Goal: Task Accomplishment & Management: Manage account settings

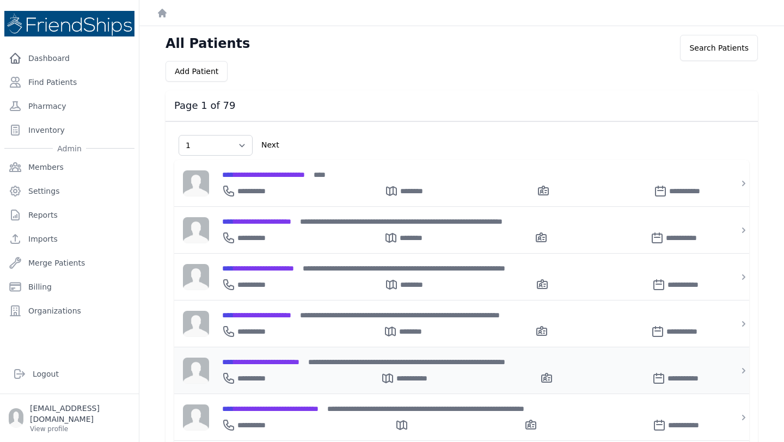
scroll to position [22, 0]
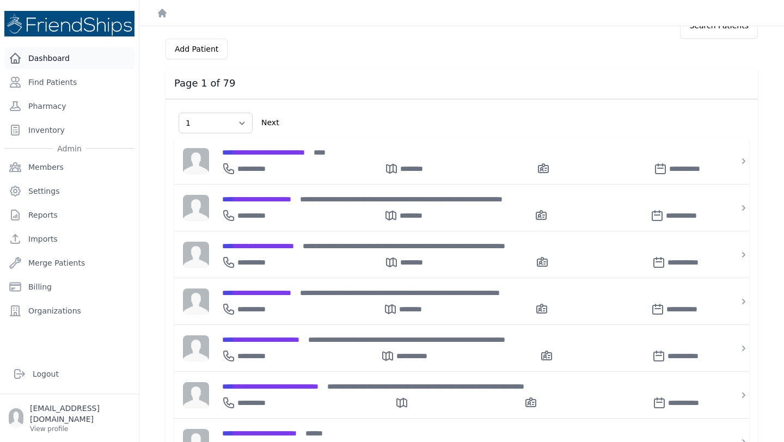
click at [53, 57] on link "Dashboard" at bounding box center [69, 58] width 130 height 22
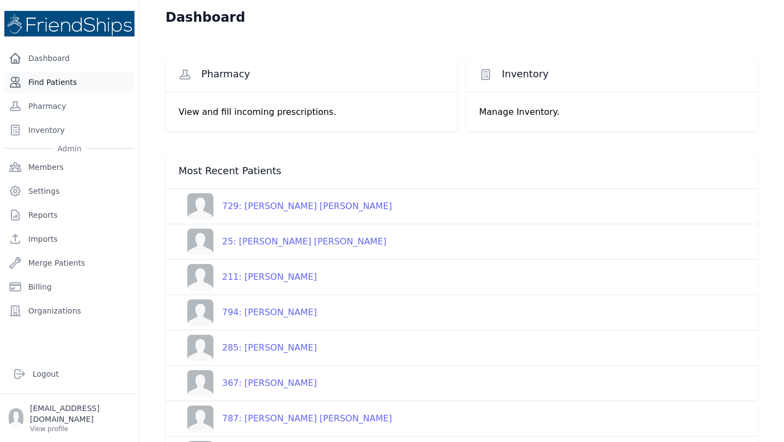
click at [85, 81] on link "Find Patients" at bounding box center [69, 82] width 130 height 22
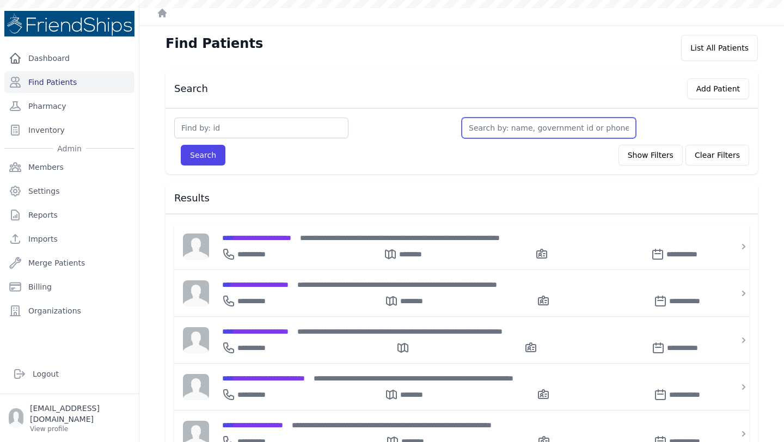
click at [505, 132] on input "text" at bounding box center [549, 128] width 174 height 21
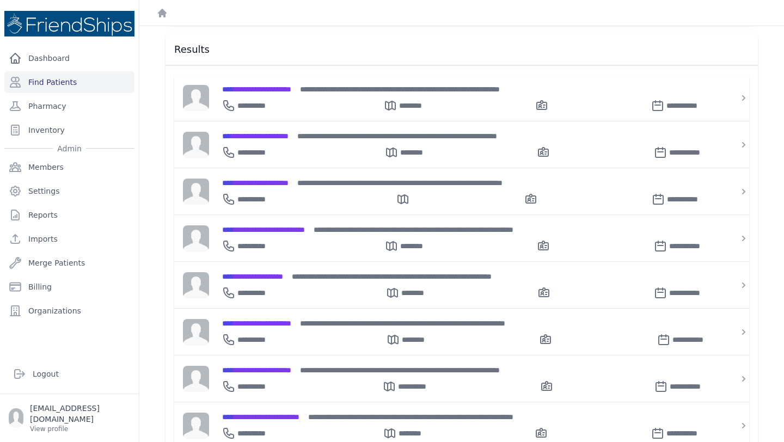
scroll to position [149, 0]
click at [762, 192] on div "Search Add Patient Search Show Filters Clear Filters Filter By Age 0-20 21-40 4…" at bounding box center [461, 235] width 627 height 630
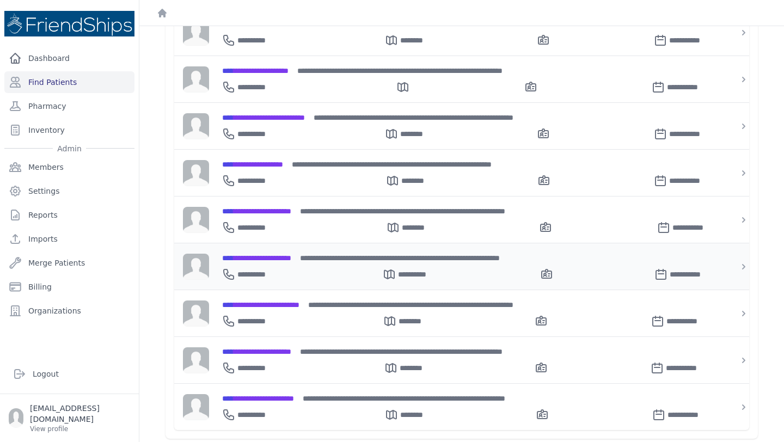
scroll to position [260, 0]
click at [273, 291] on div "**********" at bounding box center [468, 314] width 519 height 46
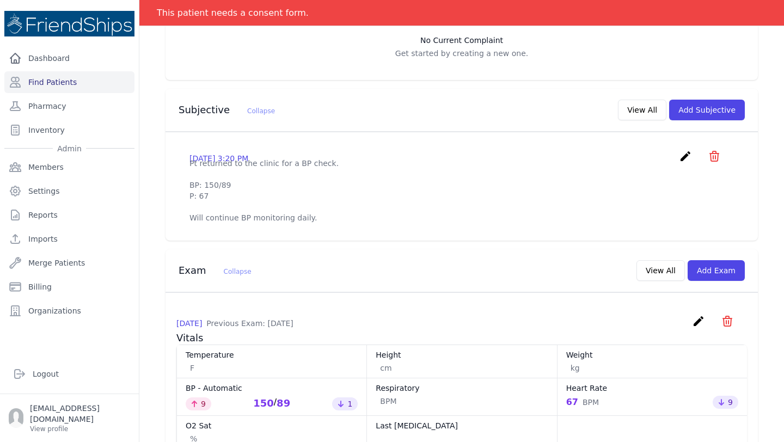
scroll to position [273, 0]
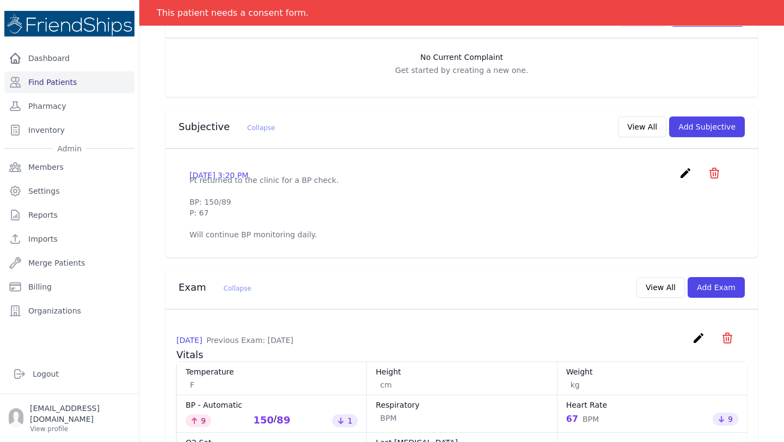
click at [328, 222] on div "2025-Sep-29 3:20 PM create ​ Delete subjective - Pt returned to the clinic for …" at bounding box center [461, 203] width 571 height 91
click at [307, 214] on p "Pt returned to the clinic for a BP check. BP: 150/89 P: 67 Will continue BP mon…" at bounding box center [462, 207] width 545 height 65
click at [296, 215] on p "Pt returned to the clinic for a BP check. BP: 150/89 P: 67 Will continue BP mon…" at bounding box center [462, 207] width 545 height 65
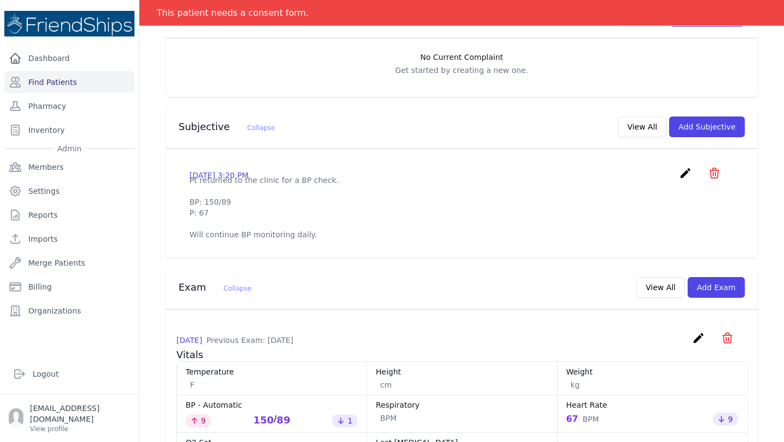
click at [296, 215] on p "Pt returned to the clinic for a BP check. BP: 150/89 P: 67 Will continue BP mon…" at bounding box center [462, 207] width 545 height 65
click at [188, 158] on div "2025-Sep-29 3:20 PM create ​ Delete subjective - Pt returned to the clinic for …" at bounding box center [461, 203] width 571 height 91
drag, startPoint x: 190, startPoint y: 159, endPoint x: 321, endPoint y: 236, distance: 151.6
click at [321, 236] on div "2025-Sep-29 3:20 PM create ​ Delete subjective - Pt returned to the clinic for …" at bounding box center [462, 203] width 593 height 108
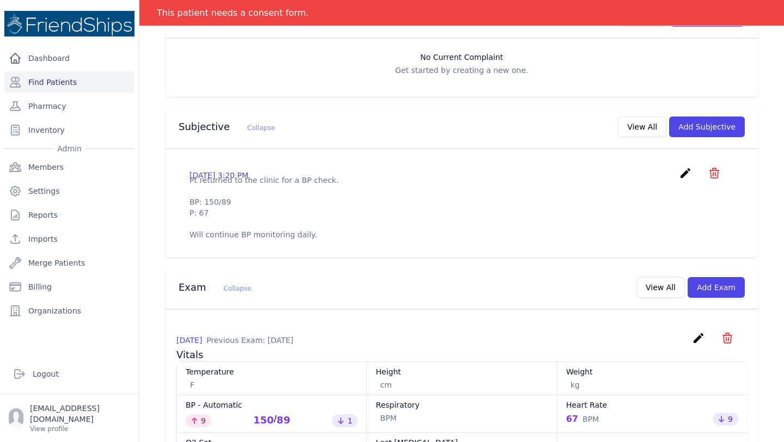
copy p "Pt returned to the clinic for a BP check. BP: 150/89 P: 67 Will continue BP mon…"
click at [710, 117] on button "Add Subjective" at bounding box center [707, 127] width 76 height 21
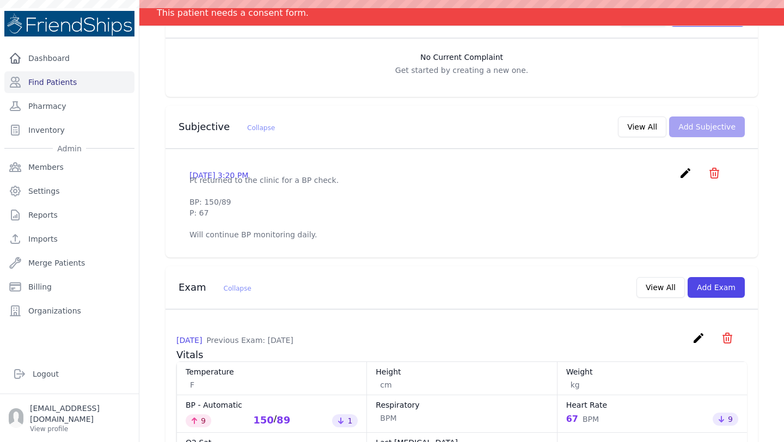
scroll to position [0, 0]
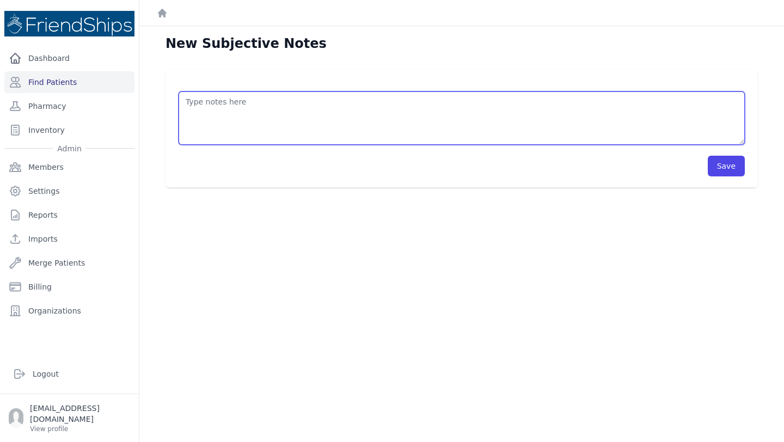
click at [239, 99] on textarea at bounding box center [462, 118] width 566 height 53
paste textarea "Pt returned to the clinic for a BP check. BP: 150/89 P: 67 Will continue BP mon…"
click at [218, 123] on textarea "Pt returned to the clinic for a BP check. BP: 150/89 P: 67 Will continue BP mon…" at bounding box center [462, 118] width 566 height 53
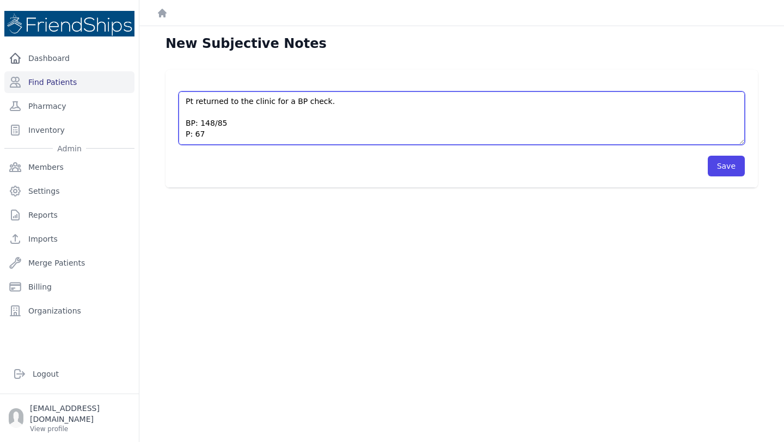
click at [197, 136] on textarea "Pt returned to the clinic for a BP check. BP: 148/85 P: 67 Will continue BP mon…" at bounding box center [462, 118] width 566 height 53
type textarea "Pt returned to the clinic for a BP check. BP: 148/85 P: 78 Will continue BP mon…"
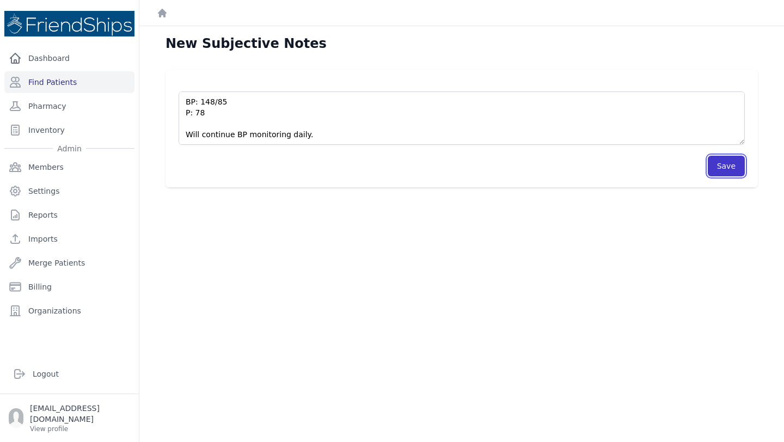
click at [729, 164] on button "Save" at bounding box center [726, 166] width 37 height 21
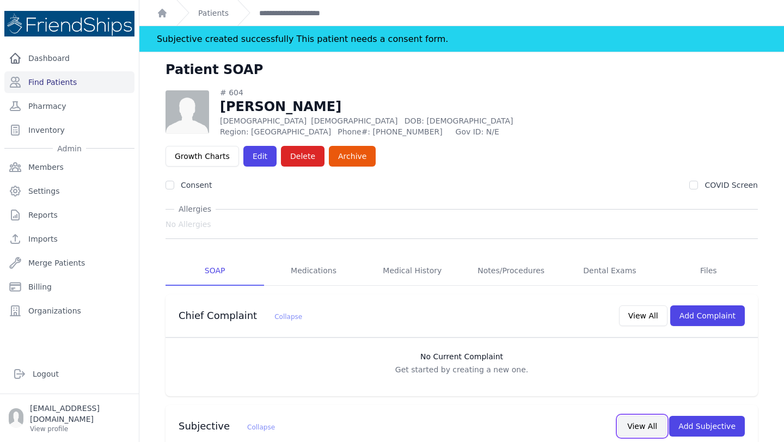
click at [635, 416] on button "View All" at bounding box center [642, 426] width 48 height 21
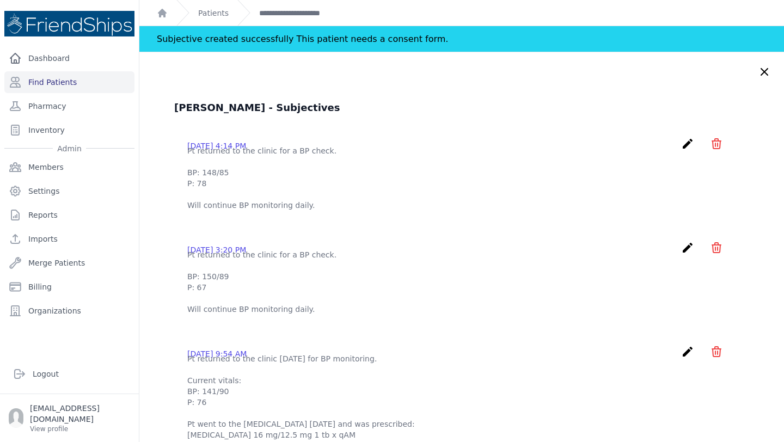
click at [761, 72] on icon at bounding box center [764, 71] width 13 height 13
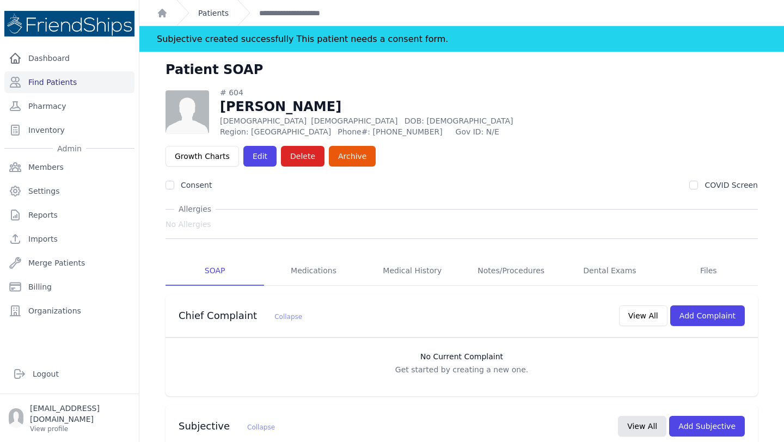
click at [209, 10] on link "Patients" at bounding box center [213, 13] width 31 height 11
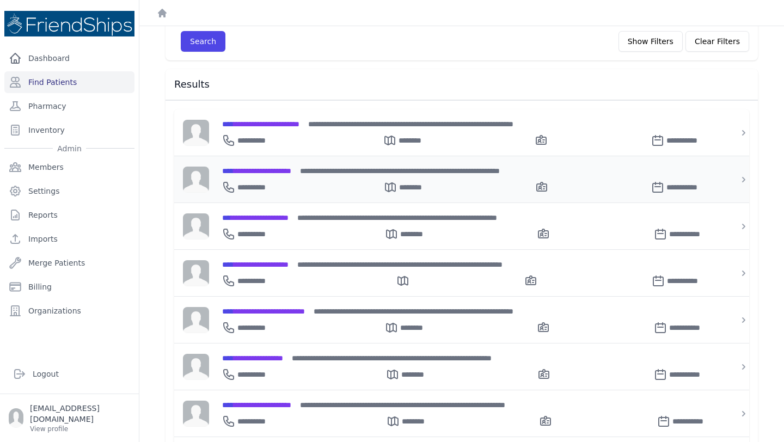
scroll to position [153, 0]
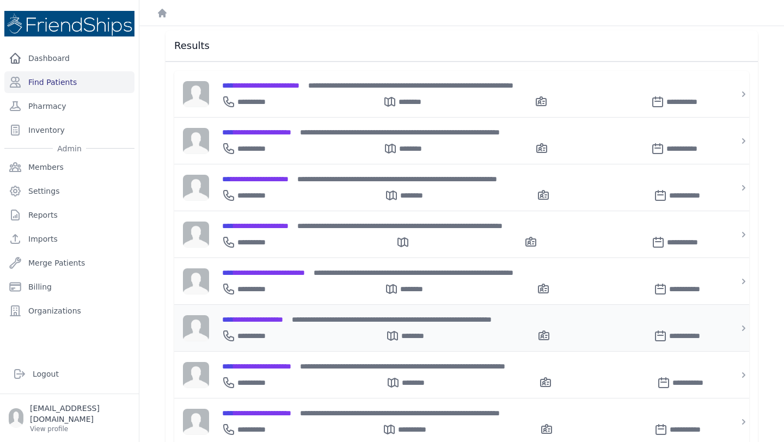
click at [282, 318] on span "**********" at bounding box center [252, 320] width 61 height 8
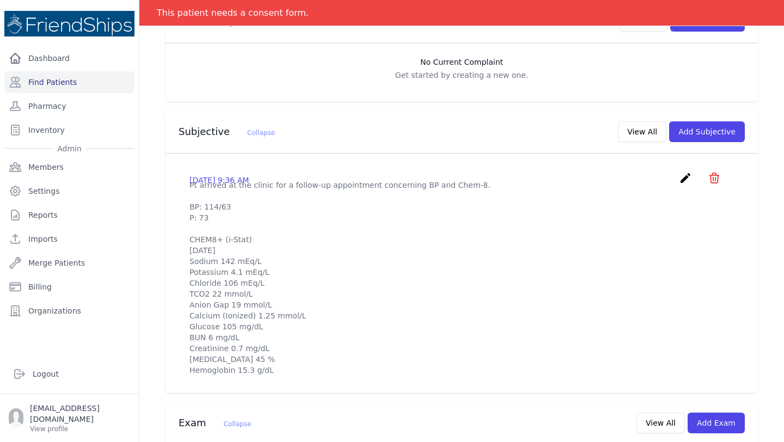
scroll to position [304, 0]
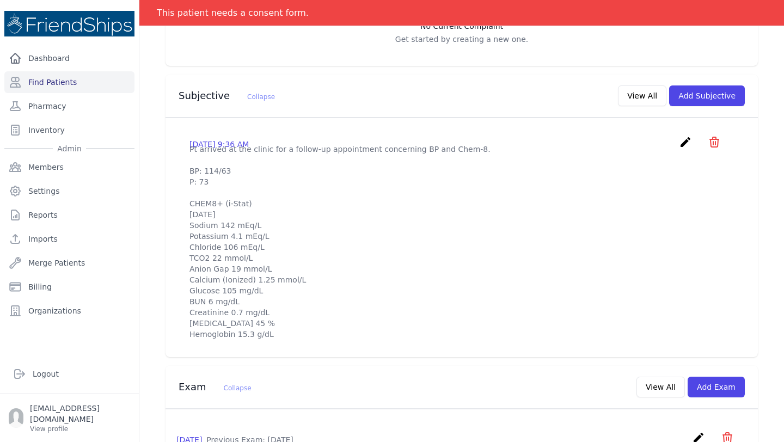
click at [687, 136] on icon "create" at bounding box center [685, 142] width 13 height 13
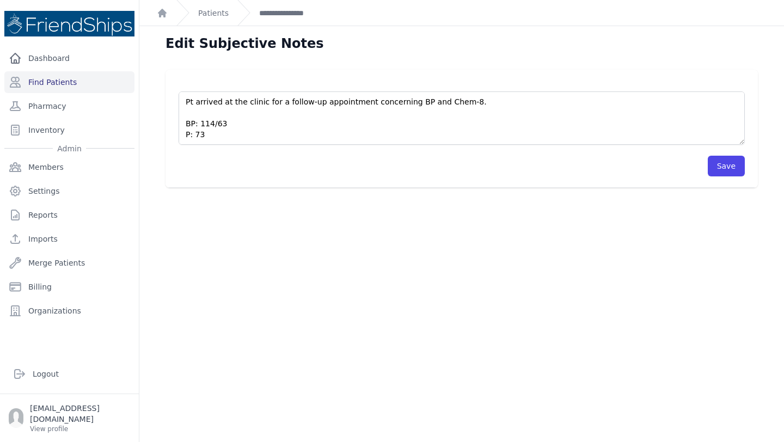
click at [723, 155] on div "Save" at bounding box center [462, 161] width 566 height 32
click at [723, 164] on button "Save" at bounding box center [726, 166] width 37 height 21
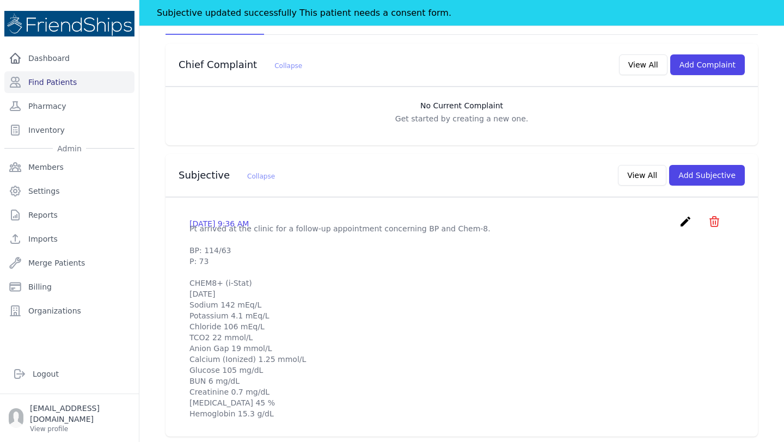
scroll to position [252, 0]
click at [685, 214] on icon "create" at bounding box center [685, 220] width 13 height 13
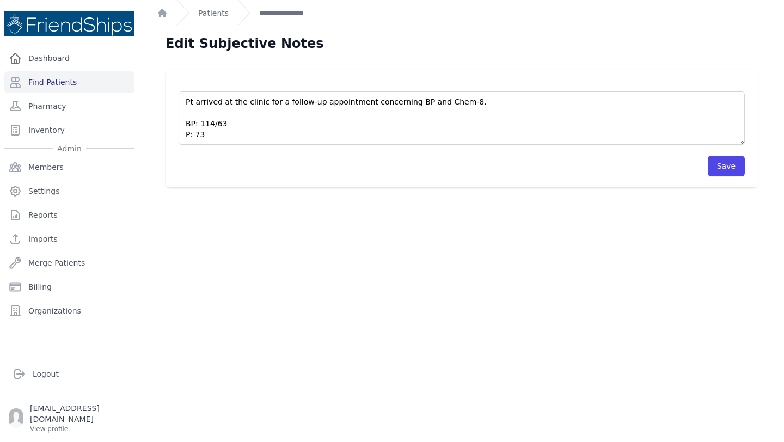
scroll to position [153, 0]
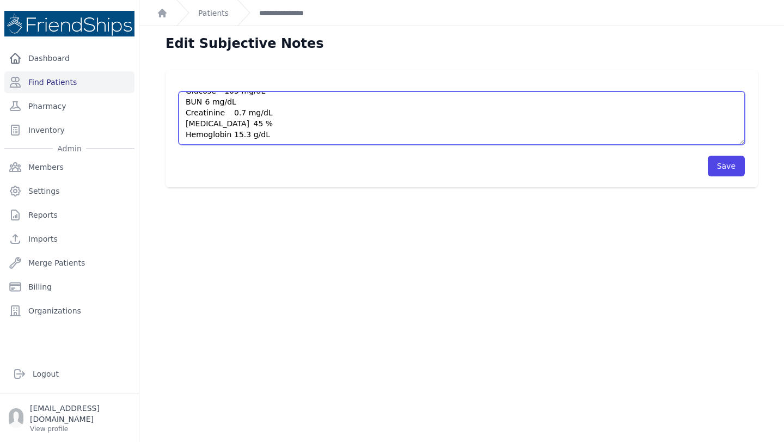
click at [352, 138] on textarea "Pt arrived at the clinic for a follow-up appointment concerning BP and Chem-8. …" at bounding box center [462, 118] width 566 height 53
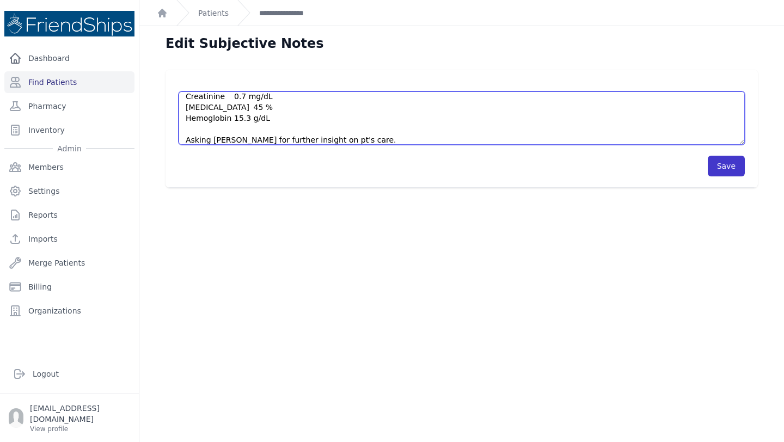
type textarea "Pt arrived at the clinic for a follow-up appointment concerning BP and Chem-8. …"
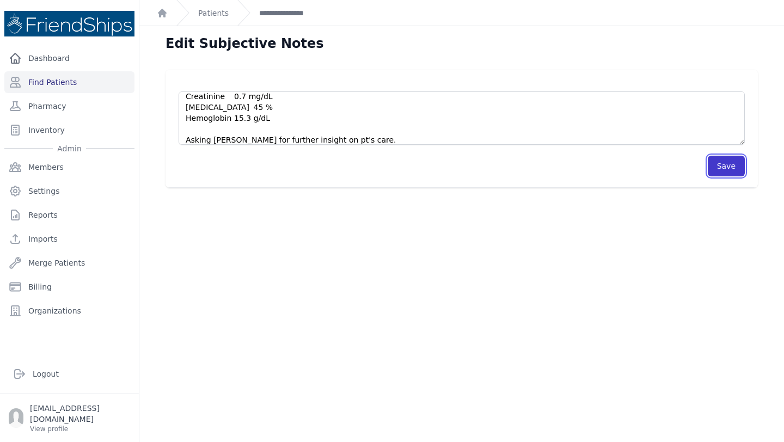
click at [728, 168] on button "Save" at bounding box center [726, 166] width 37 height 21
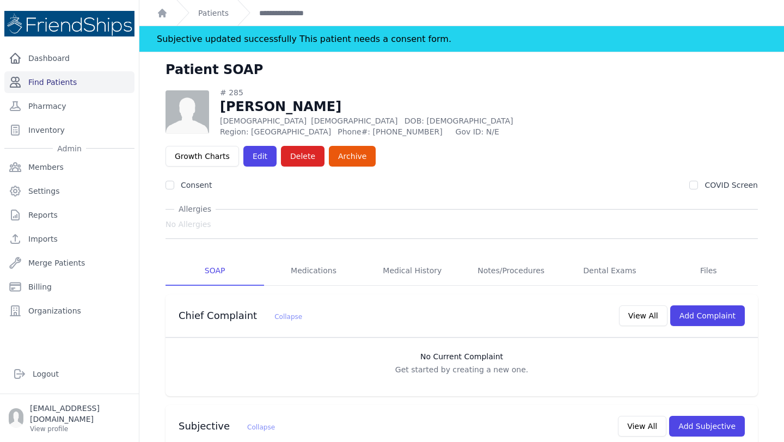
click at [59, 79] on link "Find Patients" at bounding box center [69, 82] width 130 height 22
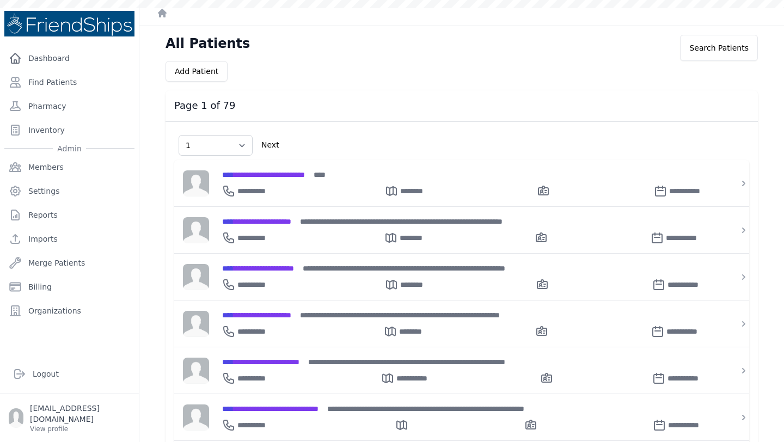
select select "1"
click at [55, 83] on link "Find Patients" at bounding box center [69, 82] width 130 height 22
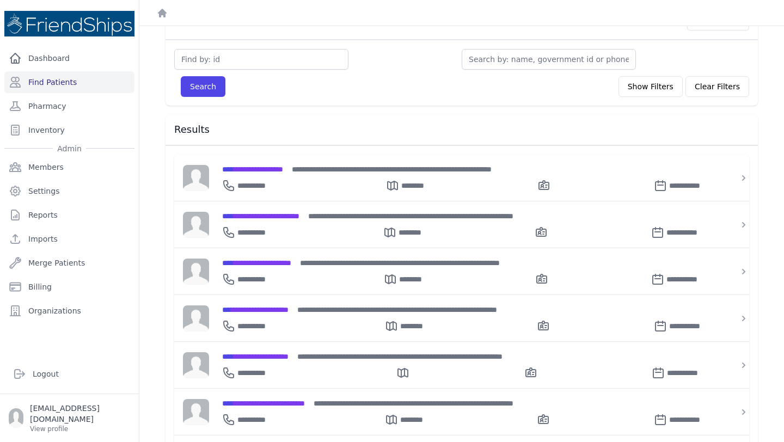
scroll to position [78, 0]
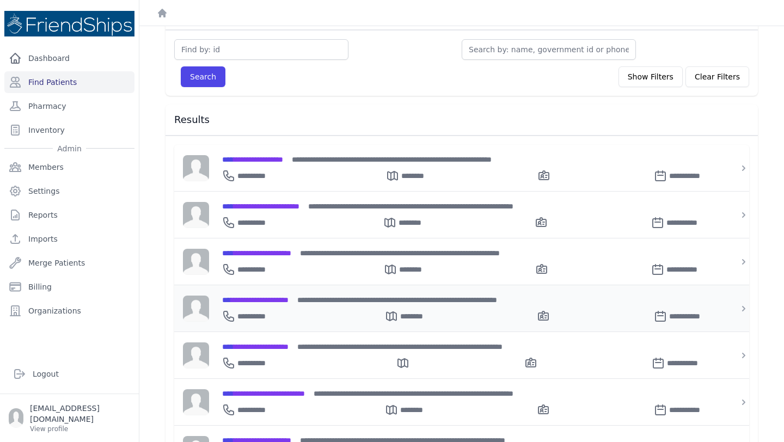
click at [278, 290] on div "**********" at bounding box center [468, 308] width 519 height 46
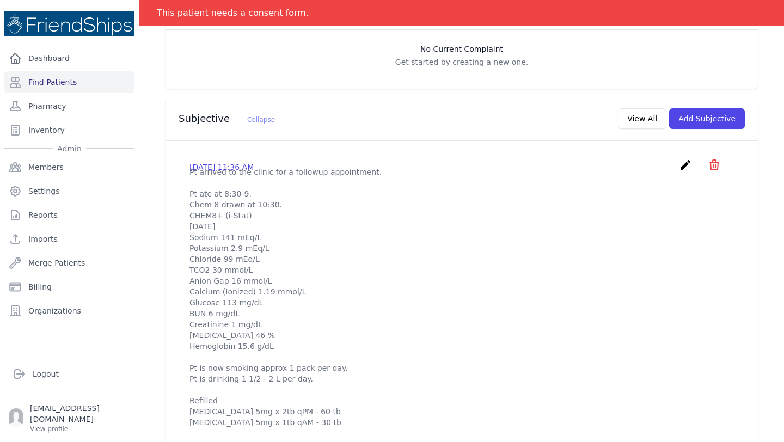
scroll to position [286, 0]
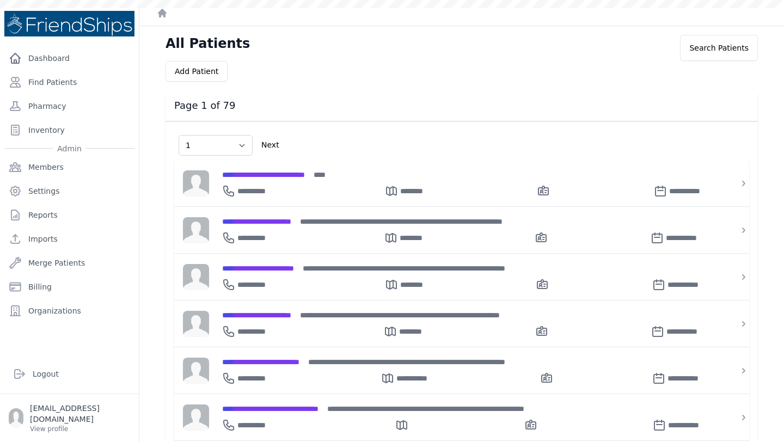
select select "1"
click at [240, 146] on select "Select Page 1 2 3 4 5 6 7 8 9 10 11 12 13 14 15 16 17 18 19 20 21 22 23 24 25 2…" at bounding box center [216, 145] width 74 height 21
click at [66, 86] on link "Find Patients" at bounding box center [69, 82] width 130 height 22
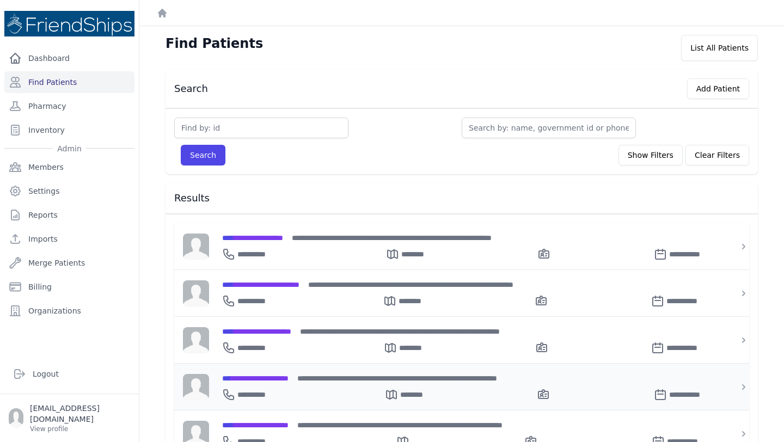
click at [283, 384] on div "**********" at bounding box center [468, 392] width 492 height 17
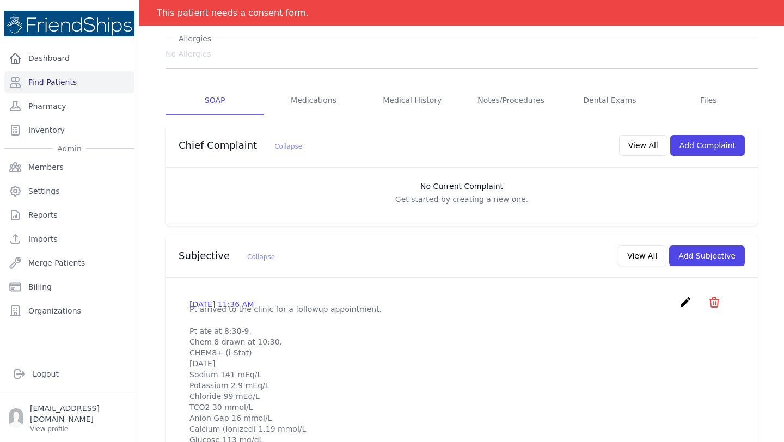
scroll to position [145, 0]
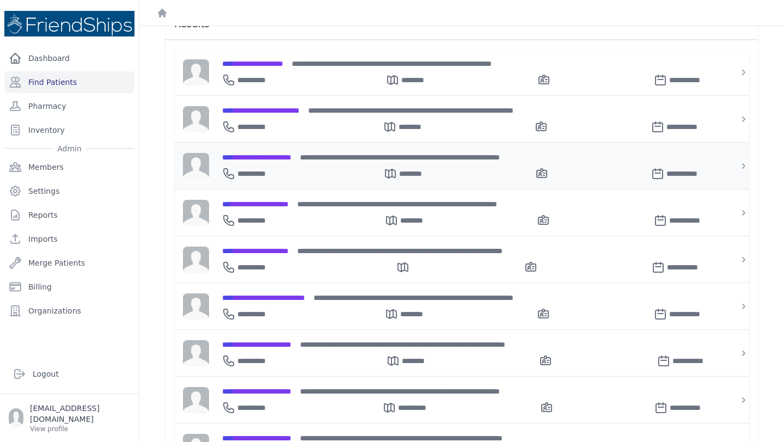
scroll to position [175, 0]
click at [289, 203] on span "**********" at bounding box center [255, 204] width 66 height 8
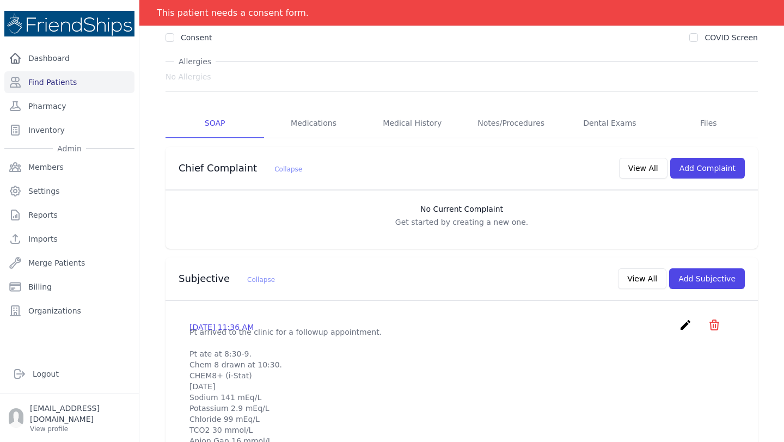
scroll to position [110, 0]
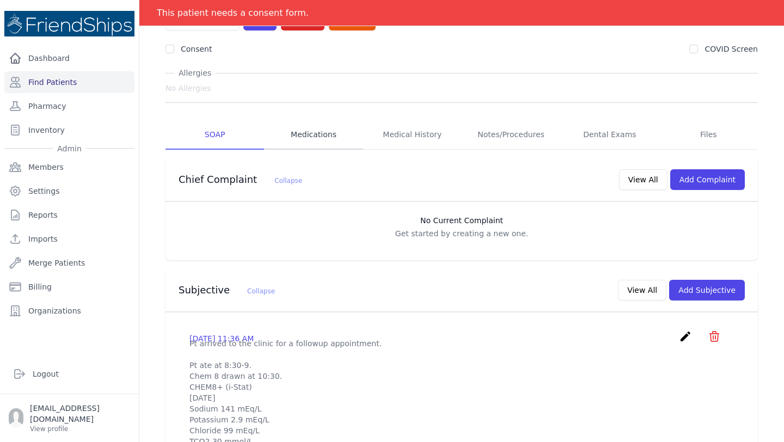
click at [310, 120] on link "Medications" at bounding box center [313, 134] width 99 height 29
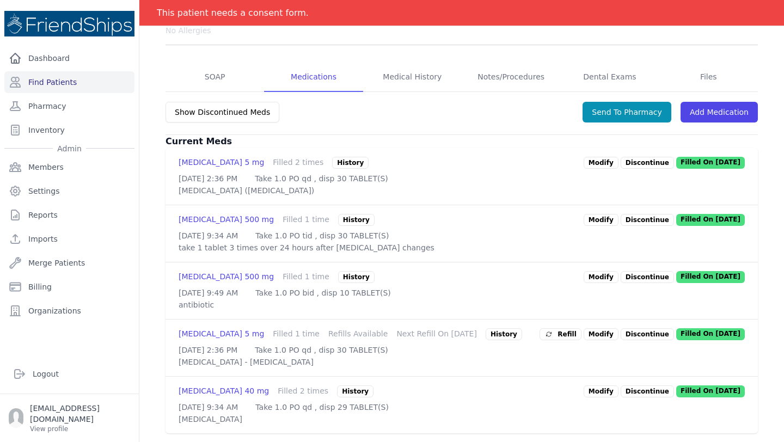
scroll to position [219, 0]
click at [562, 329] on span "Refill" at bounding box center [561, 334] width 32 height 11
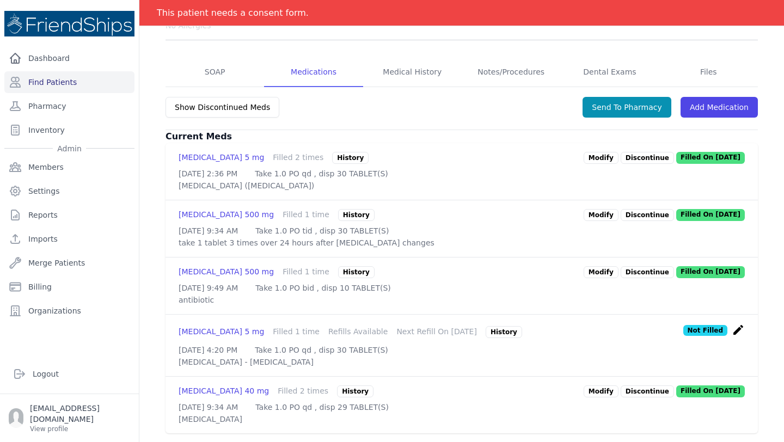
click at [594, 152] on link "Modify" at bounding box center [601, 158] width 35 height 12
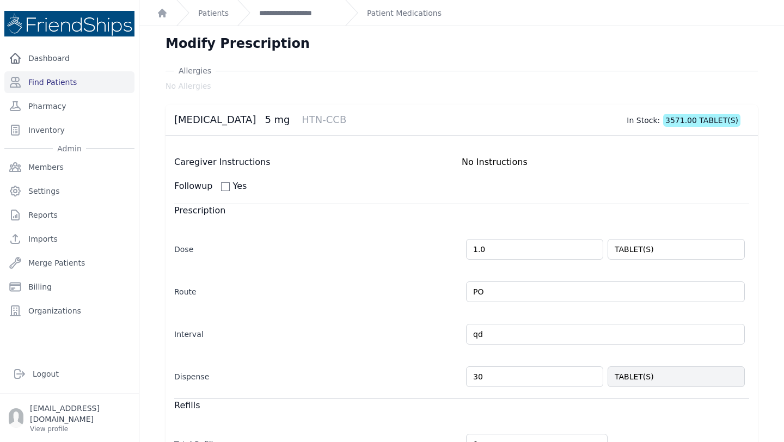
click at [488, 383] on input "30" at bounding box center [534, 377] width 137 height 21
click at [476, 374] on input "30" at bounding box center [534, 377] width 137 height 21
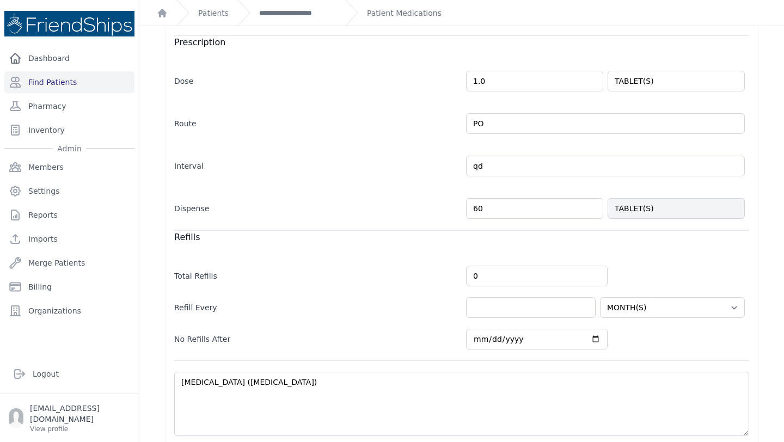
scroll to position [211, 0]
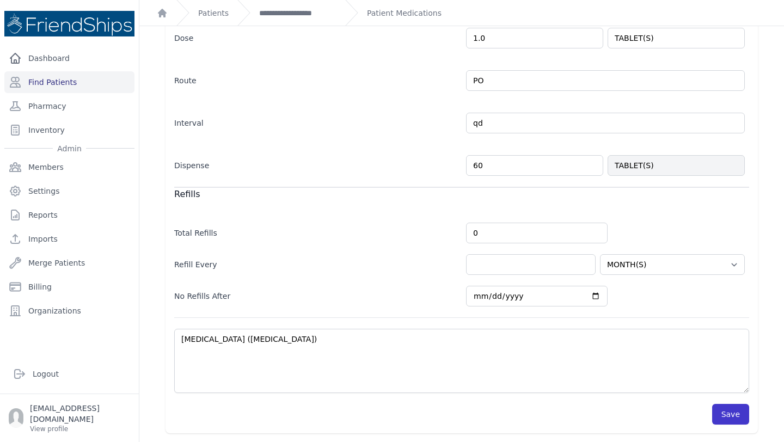
type input "60"
click at [739, 413] on button "Save" at bounding box center [730, 414] width 37 height 21
select select "MONTH(S)"
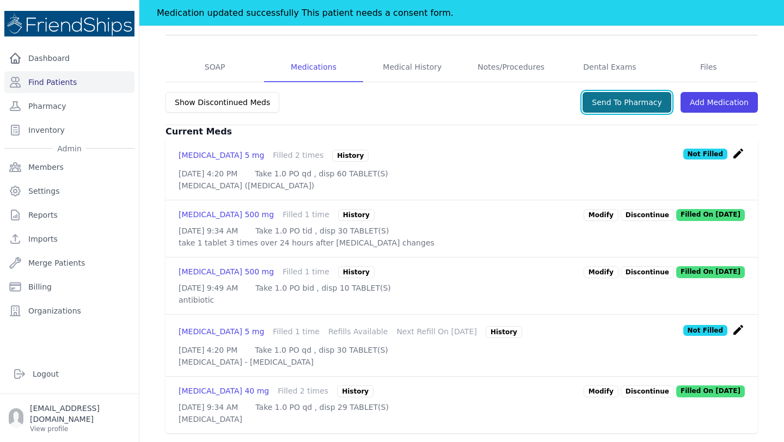
click at [627, 92] on button "Send To Pharmacy" at bounding box center [627, 102] width 89 height 21
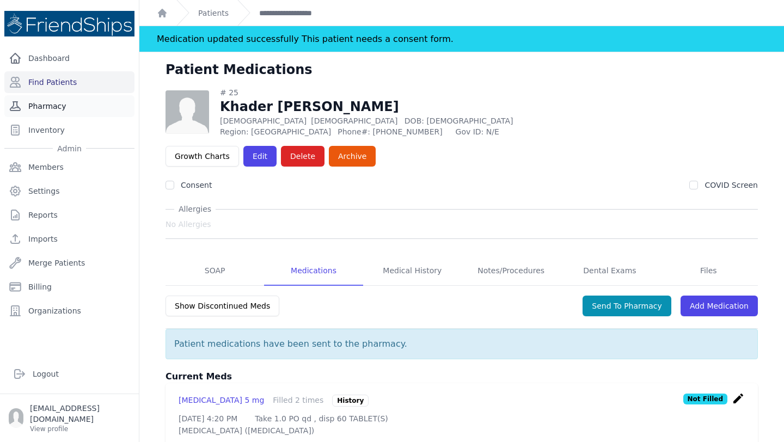
click at [58, 112] on link "Pharmacy" at bounding box center [69, 106] width 130 height 22
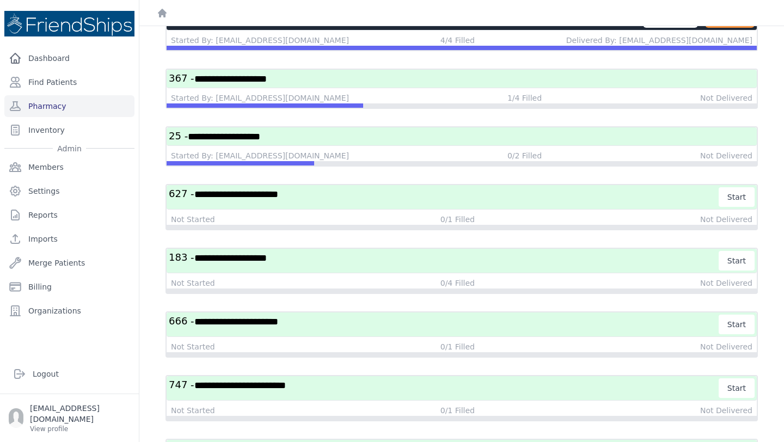
scroll to position [2384, 0]
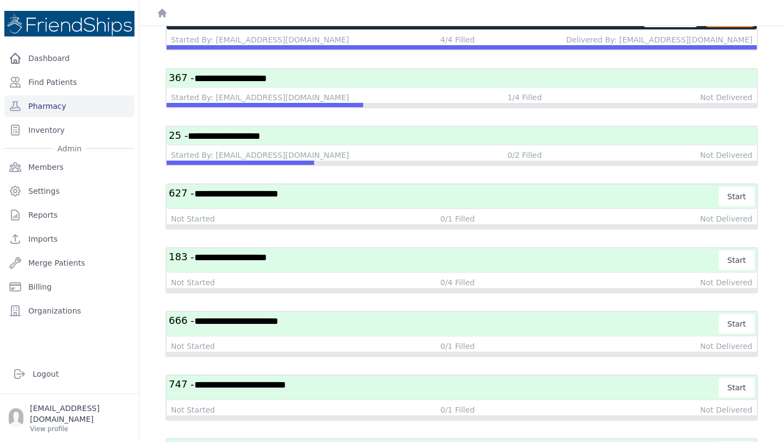
click at [259, 77] on span "**********" at bounding box center [230, 79] width 72 height 10
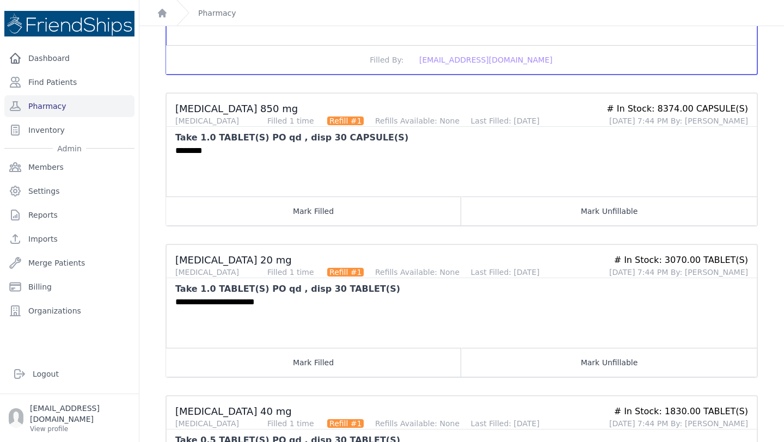
scroll to position [362, 0]
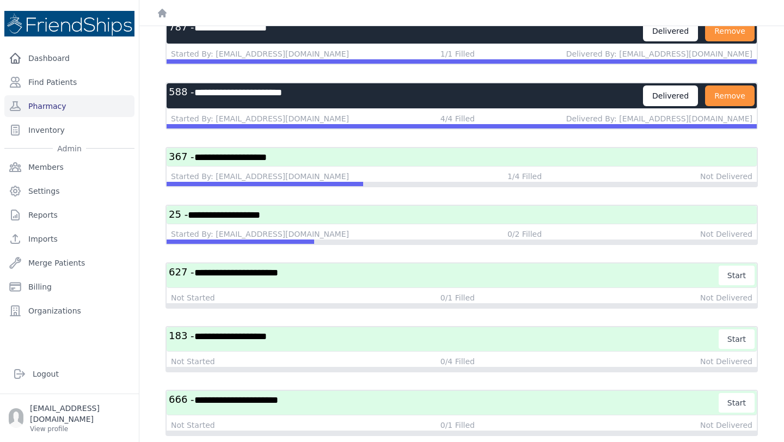
scroll to position [2306, 0]
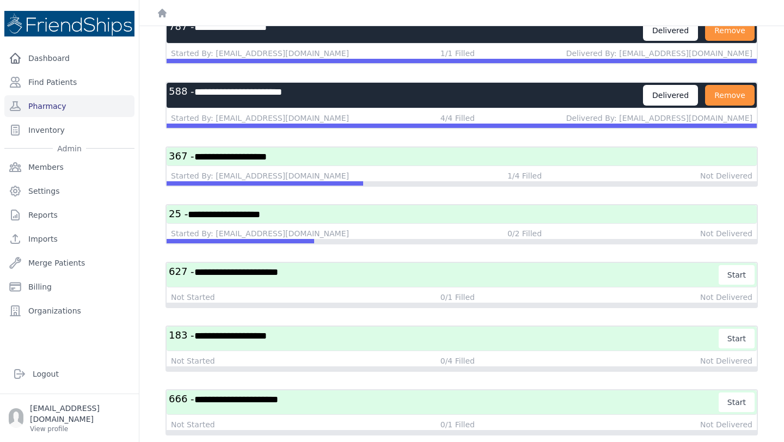
click at [252, 211] on span "**********" at bounding box center [224, 215] width 72 height 10
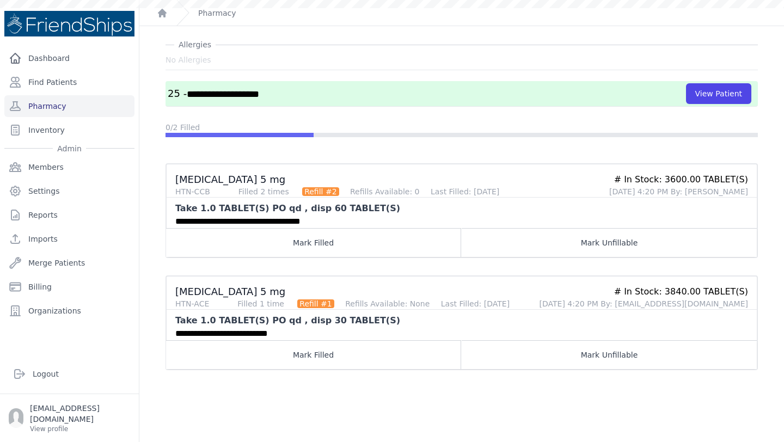
scroll to position [59, 0]
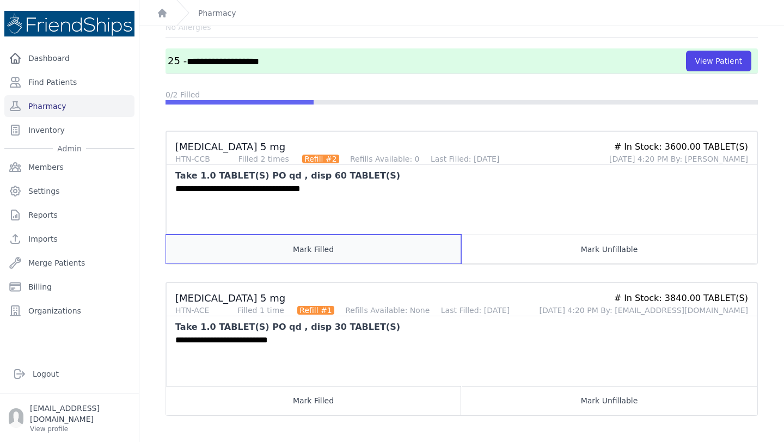
click at [409, 249] on button "Mark Filled" at bounding box center [313, 249] width 295 height 29
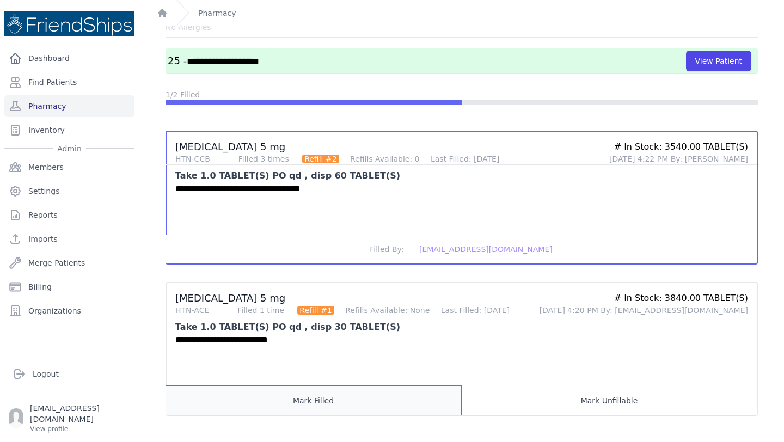
click at [331, 399] on button "Mark Filled" at bounding box center [313, 400] width 295 height 29
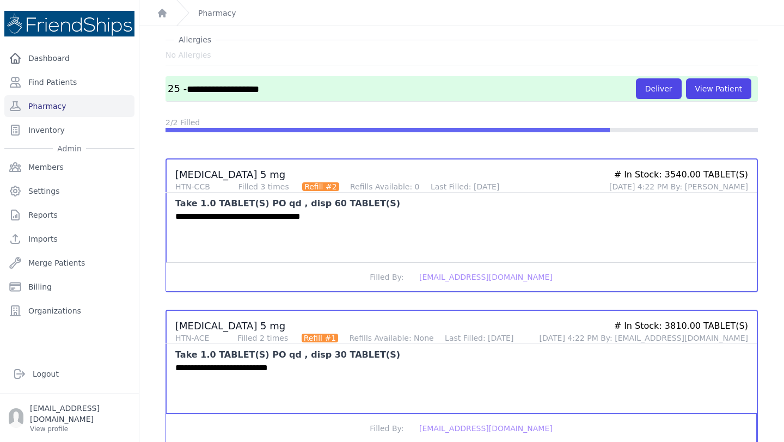
scroll to position [21, 0]
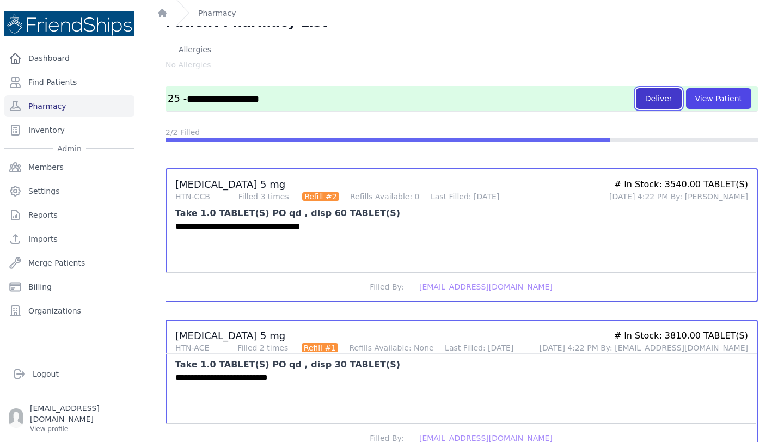
click at [657, 93] on button "Deliver" at bounding box center [659, 98] width 46 height 21
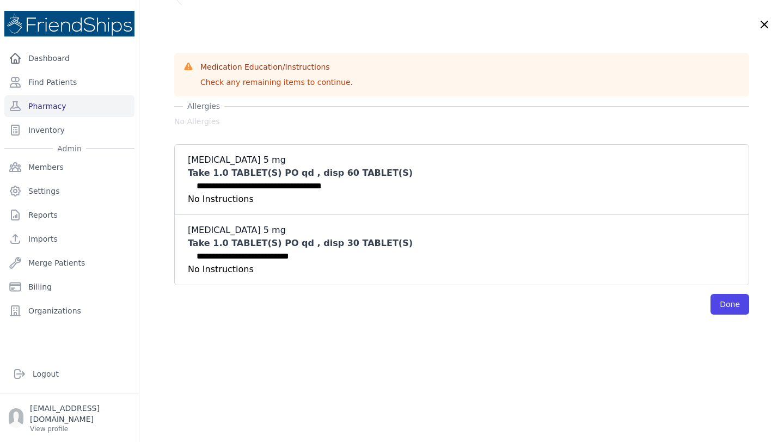
scroll to position [0, 0]
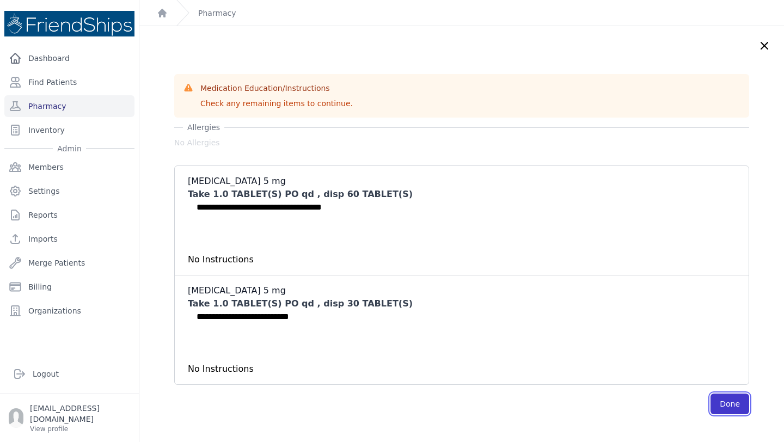
click at [730, 403] on button "Done" at bounding box center [730, 404] width 39 height 21
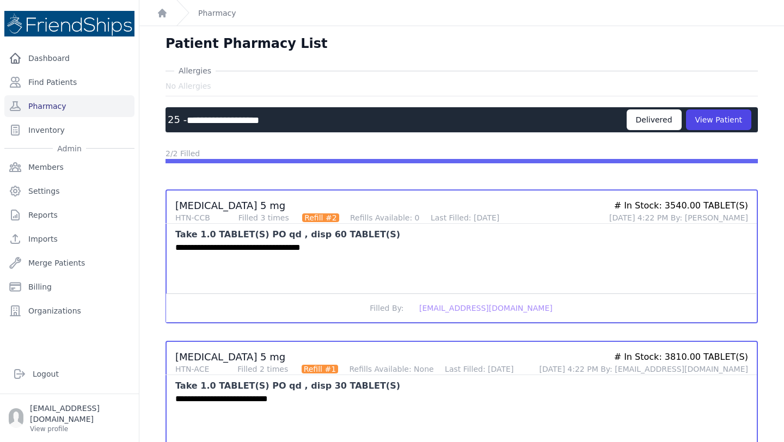
click at [213, 20] on div "Pharmacy" at bounding box center [206, 13] width 60 height 26
click at [213, 15] on link "Pharmacy" at bounding box center [217, 13] width 38 height 11
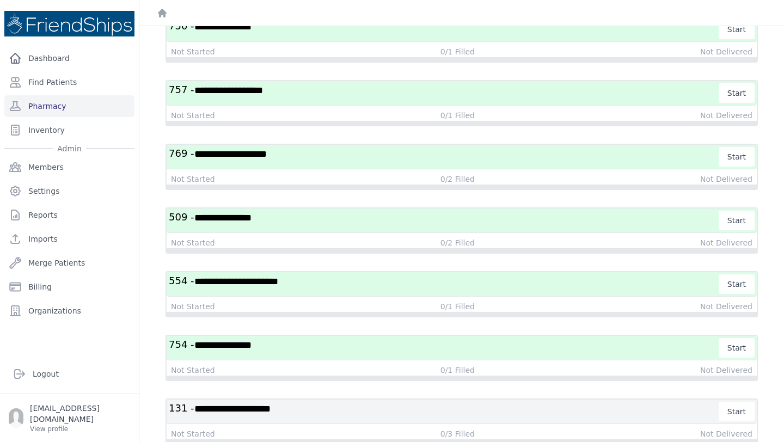
scroll to position [2813, 0]
click at [622, 242] on div "Not Started 0/2 Filled Not Delivered" at bounding box center [462, 242] width 582 height 11
click at [622, 241] on div "Not Started 0/2 Filled Not Delivered" at bounding box center [462, 242] width 582 height 11
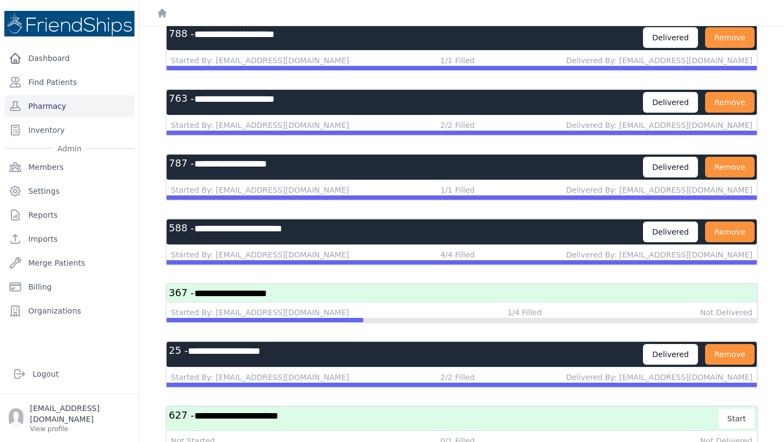
scroll to position [2169, 0]
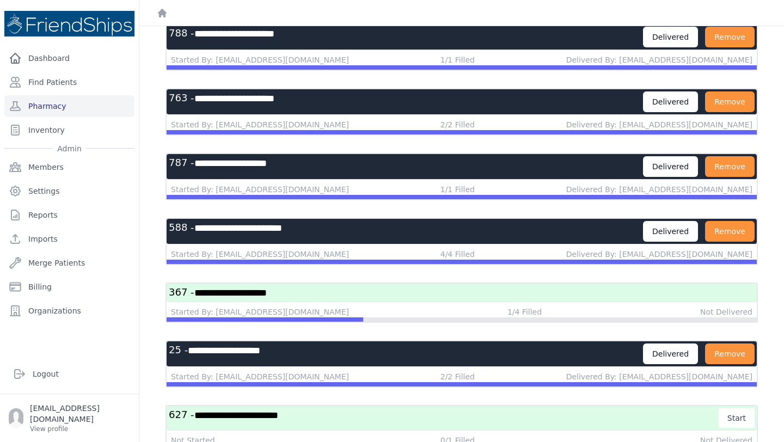
click at [265, 288] on span "**********" at bounding box center [230, 293] width 72 height 10
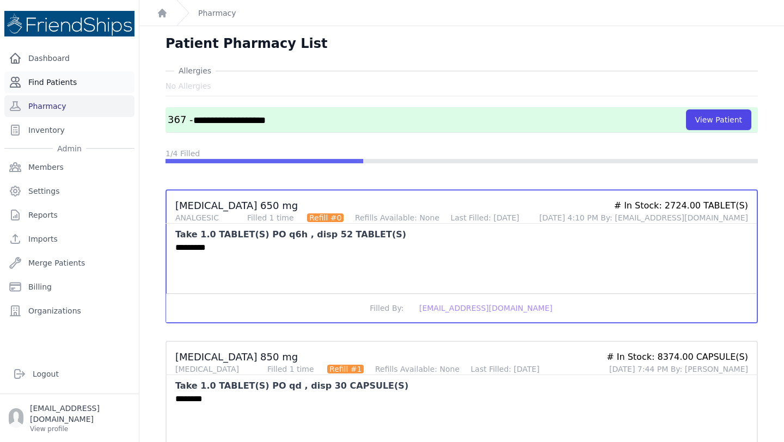
click at [52, 82] on link "Find Patients" at bounding box center [69, 82] width 130 height 22
click at [221, 15] on link "Pharmacy" at bounding box center [217, 13] width 38 height 11
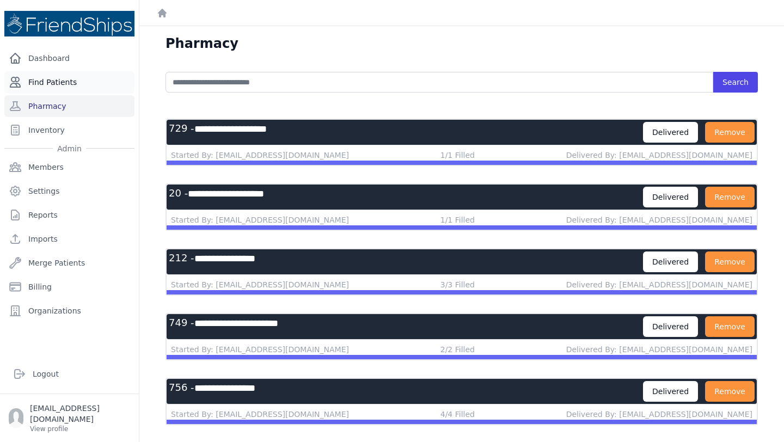
click at [86, 87] on link "Find Patients" at bounding box center [69, 82] width 130 height 22
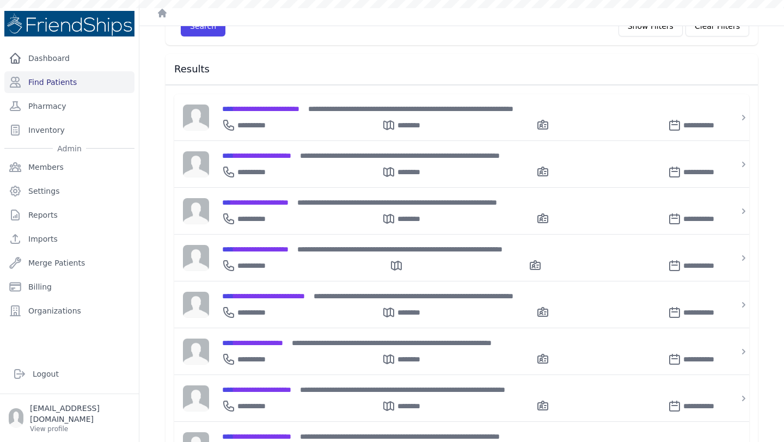
scroll to position [141, 0]
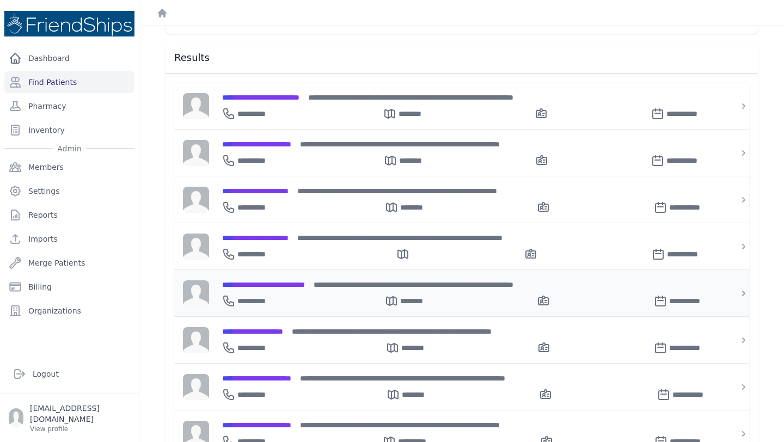
click at [300, 290] on div "**********" at bounding box center [468, 298] width 492 height 17
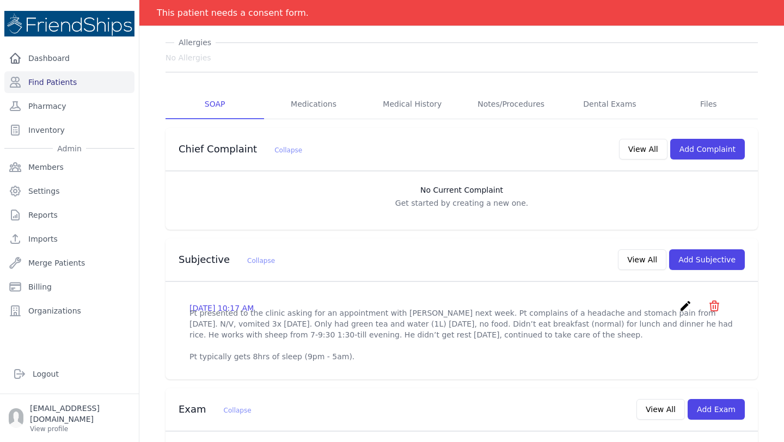
click at [690, 300] on icon "create" at bounding box center [685, 306] width 13 height 13
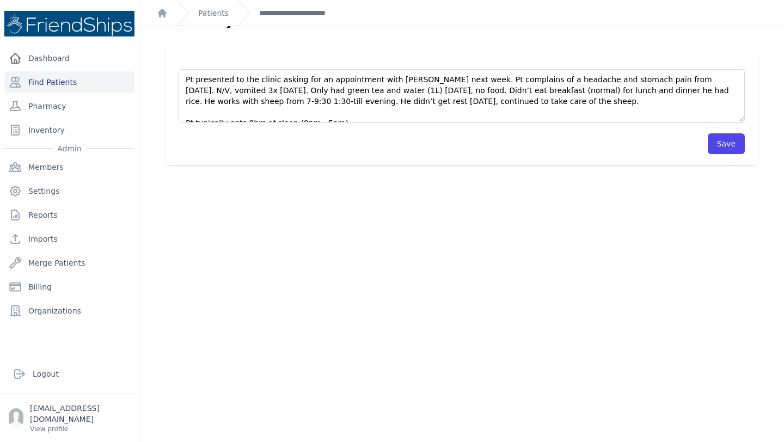
scroll to position [11, 0]
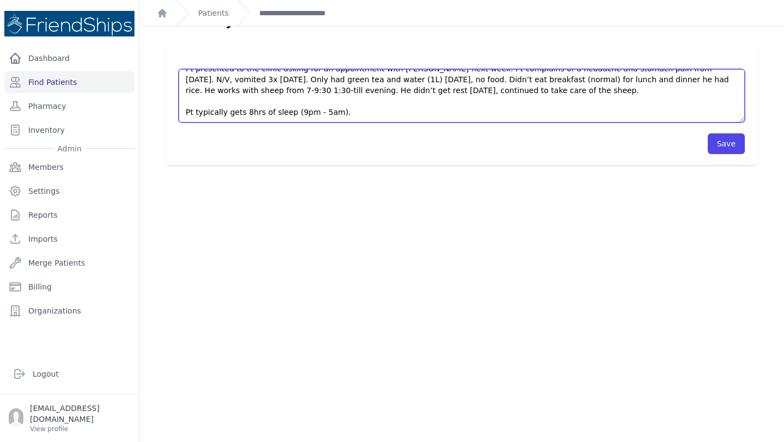
click at [354, 114] on textarea "Pt presented to the clinic asking for an appointment with Dr. Tolar next week. …" at bounding box center [462, 95] width 566 height 53
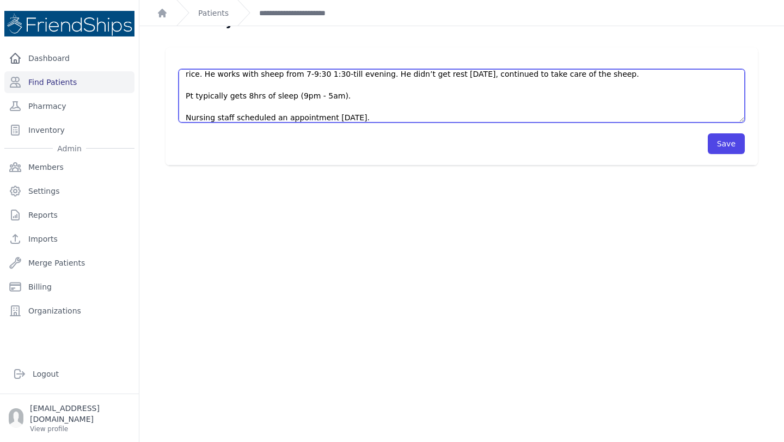
click at [344, 118] on textarea "Pt presented to the clinic asking for an appointment with Dr. Tolar next week. …" at bounding box center [462, 95] width 566 height 53
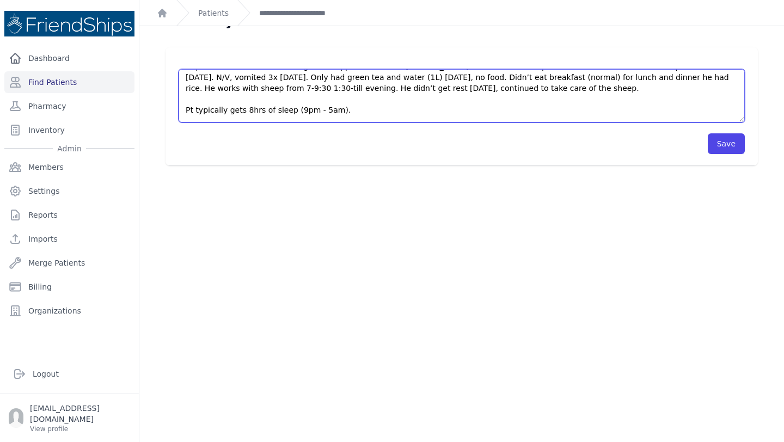
scroll to position [14, 0]
click at [352, 109] on textarea "Pt presented to the clinic asking for an appointment with Dr. Tolar next week. …" at bounding box center [462, 95] width 566 height 53
click at [492, 89] on textarea "Pt presented to the clinic asking for an appointment with Dr. Tolar next week. …" at bounding box center [462, 95] width 566 height 53
click at [501, 77] on textarea "Pt presented to the clinic asking for an appointment with Dr. Tolar next week. …" at bounding box center [462, 95] width 566 height 53
click at [739, 78] on textarea "Pt presented to the clinic asking for an appointment with Dr. Tolar next week. …" at bounding box center [462, 95] width 566 height 53
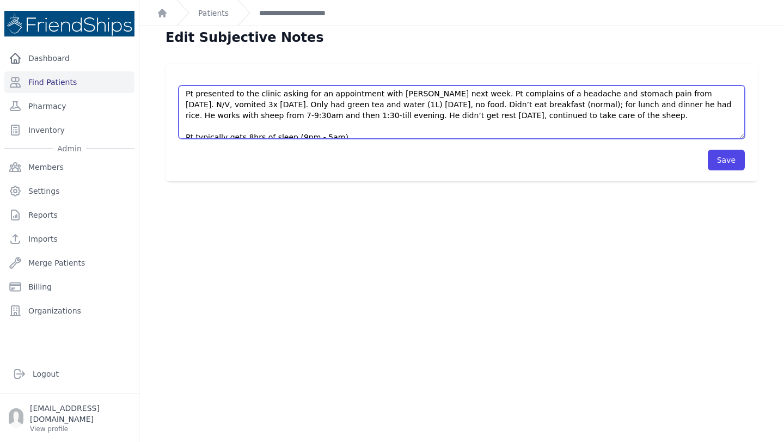
scroll to position [11, 0]
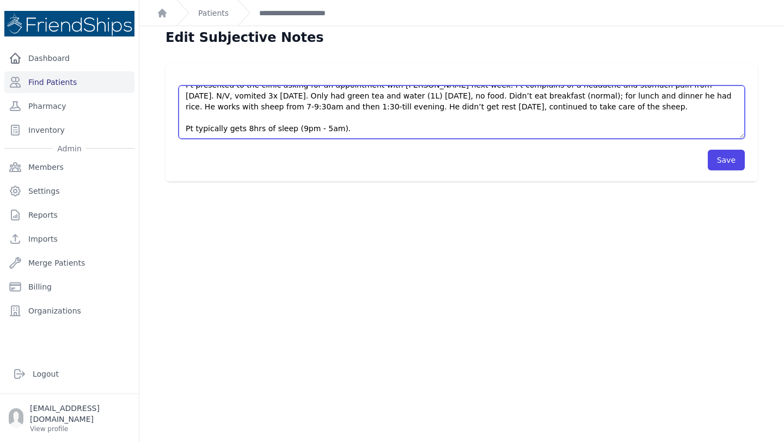
click at [578, 105] on textarea "Pt presented to the clinic asking for an appointment with Dr. Tolar next week. …" at bounding box center [462, 112] width 566 height 53
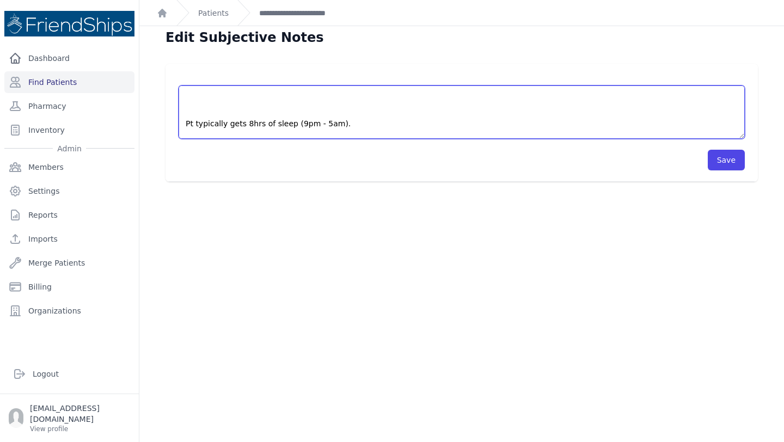
scroll to position [48, 0]
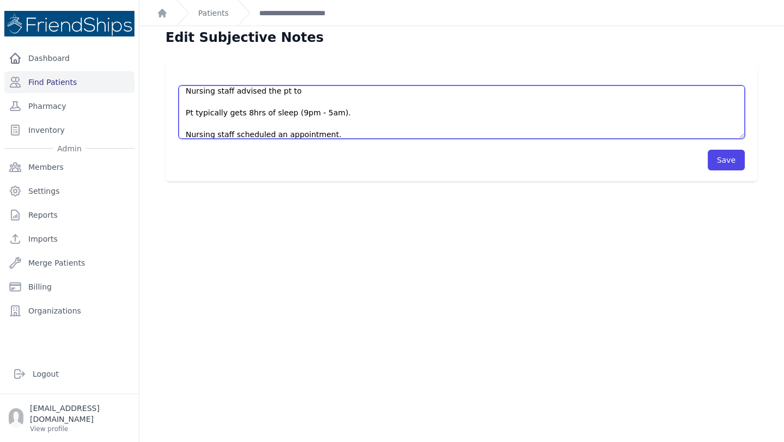
click at [238, 135] on textarea "Pt presented to the clinic asking for an appointment with Dr. Tolar next week. …" at bounding box center [462, 112] width 566 height 53
click at [220, 132] on textarea "Pt presented to the clinic asking for an appointment with Dr. Tolar next week. …" at bounding box center [462, 112] width 566 height 53
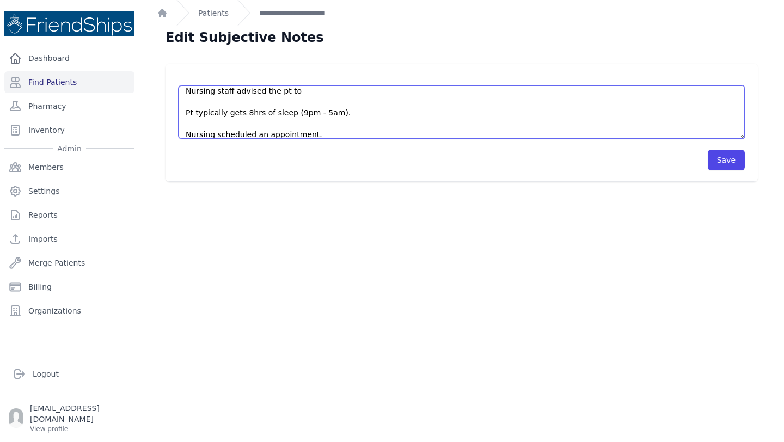
scroll to position [49, 0]
click at [204, 135] on textarea "Pt presented to the clinic asking for an appointment with Dr. Tolar next week. …" at bounding box center [462, 112] width 566 height 53
click at [210, 135] on textarea "Pt presented to the clinic asking for an appointment with Dr. Tolar next week. …" at bounding box center [462, 112] width 566 height 53
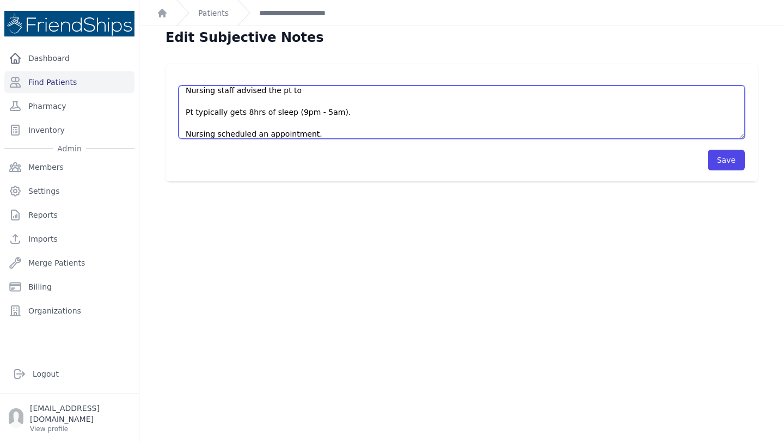
click at [210, 135] on textarea "Pt presented to the clinic asking for an appointment with Dr. Tolar next week. …" at bounding box center [462, 112] width 566 height 53
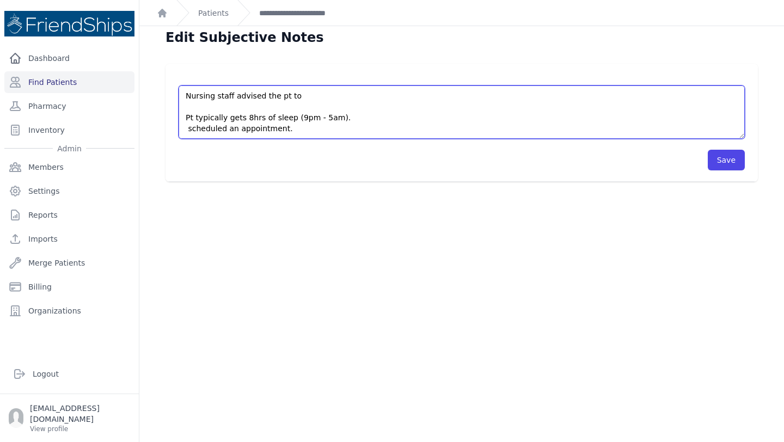
scroll to position [44, 0]
click at [371, 119] on textarea "Pt presented to the clinic asking for an appointment with Dr. Tolar next week. …" at bounding box center [462, 112] width 566 height 53
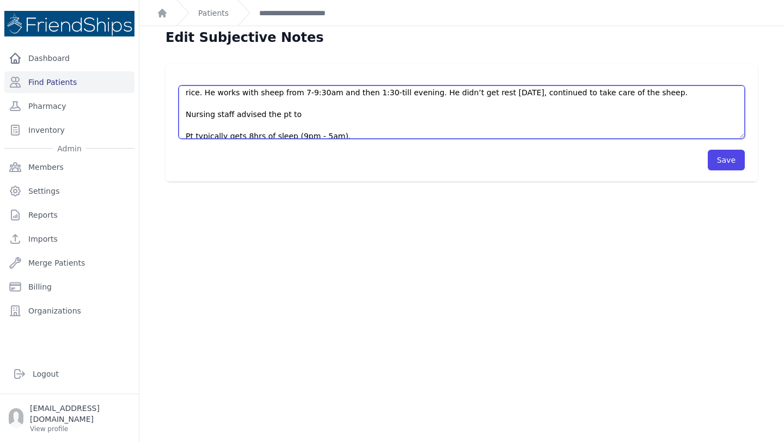
scroll to position [19, 0]
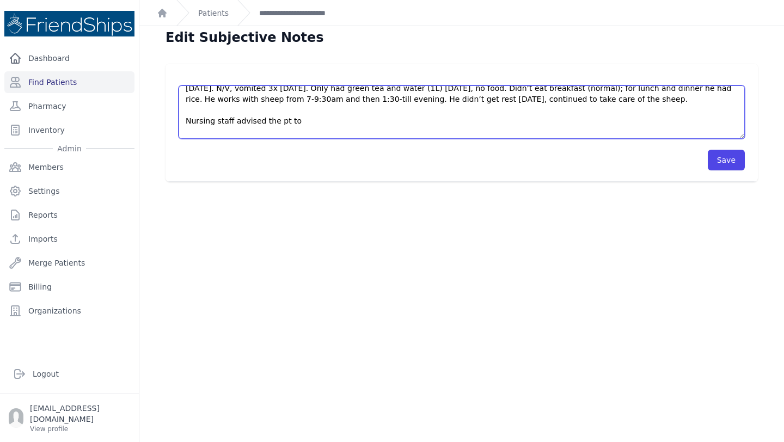
click at [332, 119] on textarea "Pt presented to the clinic asking for an appointment with Dr. Tolar next week. …" at bounding box center [462, 112] width 566 height 53
click at [604, 124] on textarea "Pt presented to the clinic asking for an appointment with Dr. Tolar next week. …" at bounding box center [462, 112] width 566 height 53
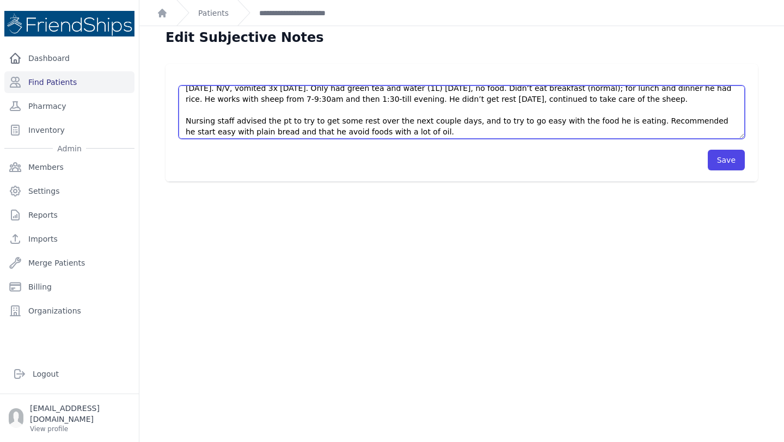
click at [242, 132] on textarea "Pt presented to the clinic asking for an appointment with Dr. Tolar next week. …" at bounding box center [462, 112] width 566 height 53
click at [580, 130] on textarea "Pt presented to the clinic asking for an appointment with Dr. Tolar next week. …" at bounding box center [462, 112] width 566 height 53
drag, startPoint x: 483, startPoint y: 120, endPoint x: 562, endPoint y: 121, distance: 78.4
click at [562, 121] on textarea "Pt presented to the clinic asking for an appointment with Dr. Tolar next week. …" at bounding box center [462, 112] width 566 height 53
click at [547, 121] on textarea "Pt presented to the clinic asking for an appointment with Dr. Tolar next week. …" at bounding box center [462, 112] width 566 height 53
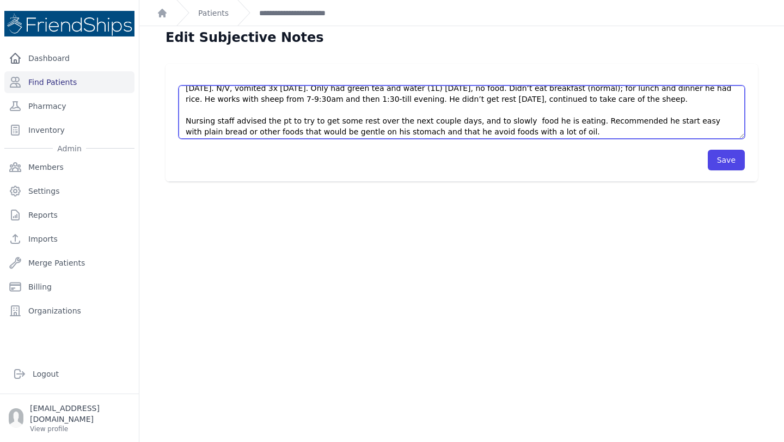
click at [547, 121] on textarea "Pt presented to the clinic asking for an appointment with Dr. Tolar next week. …" at bounding box center [462, 112] width 566 height 53
click at [546, 122] on textarea "Pt presented to the clinic asking for an appointment with Dr. Tolar next week. …" at bounding box center [462, 112] width 566 height 53
click at [617, 121] on textarea "Pt presented to the clinic asking for an appointment with Dr. Tolar next week. …" at bounding box center [462, 112] width 566 height 53
click at [612, 121] on textarea "Pt presented to the clinic asking for an appointment with Dr. Tolar next week. …" at bounding box center [462, 112] width 566 height 53
click at [620, 121] on textarea "Pt presented to the clinic asking for an appointment with Dr. Tolar next week. …" at bounding box center [462, 112] width 566 height 53
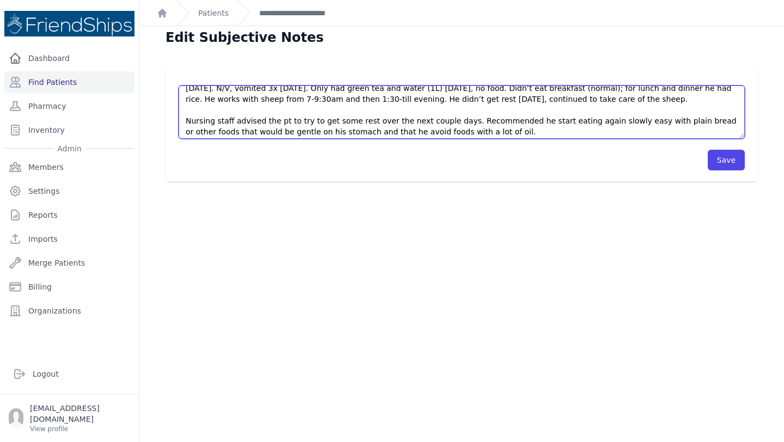
click at [620, 121] on textarea "Pt presented to the clinic asking for an appointment with Dr. Tolar next week. …" at bounding box center [462, 112] width 566 height 53
click at [453, 132] on textarea "Pt presented to the clinic asking for an appointment with Dr. Tolar next week. …" at bounding box center [462, 112] width 566 height 53
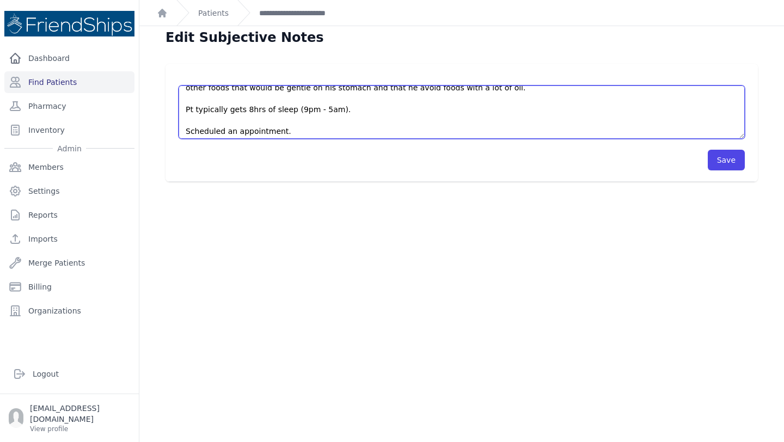
scroll to position [65, 0]
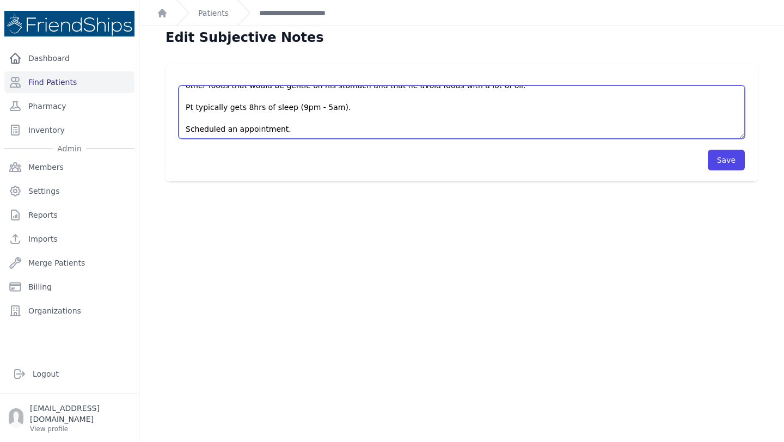
click at [279, 131] on textarea "Pt presented to the clinic asking for an appointment with Dr. Tolar next week. …" at bounding box center [462, 112] width 566 height 53
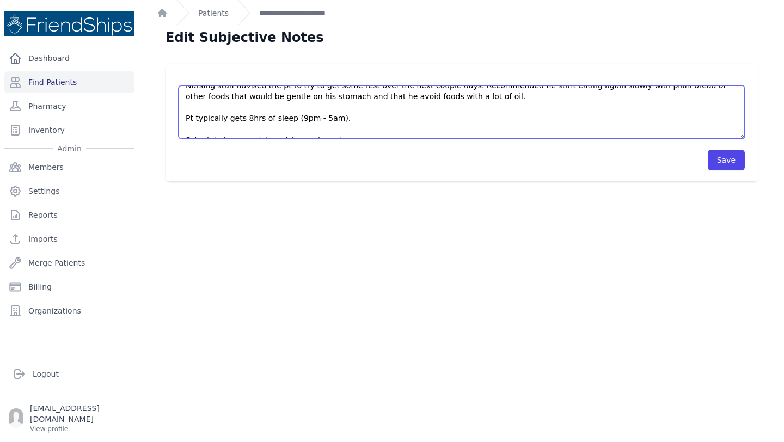
scroll to position [52, 0]
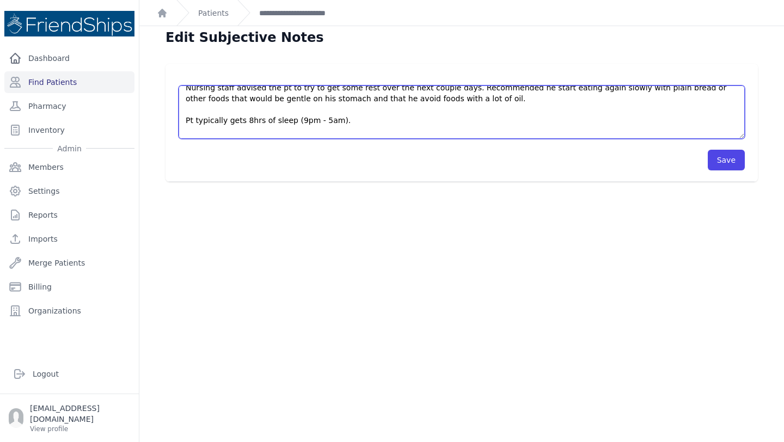
drag, startPoint x: 355, startPoint y: 120, endPoint x: 171, endPoint y: 112, distance: 184.3
click at [171, 112] on div "Pt presented to the clinic asking for an appointment with Dr. Tolar next week. …" at bounding box center [462, 123] width 593 height 118
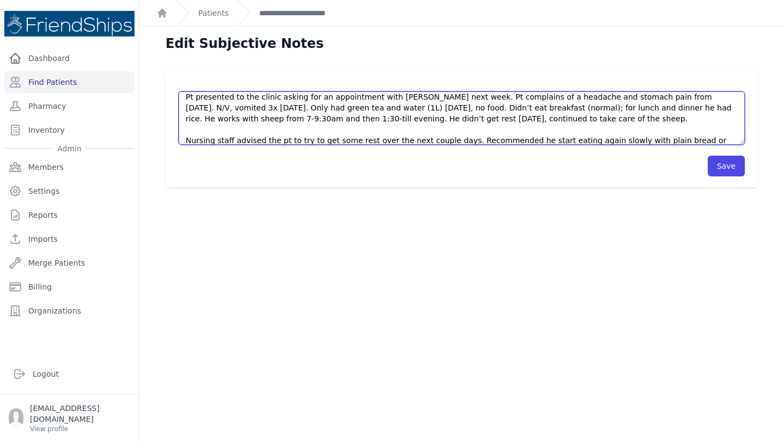
scroll to position [0, 0]
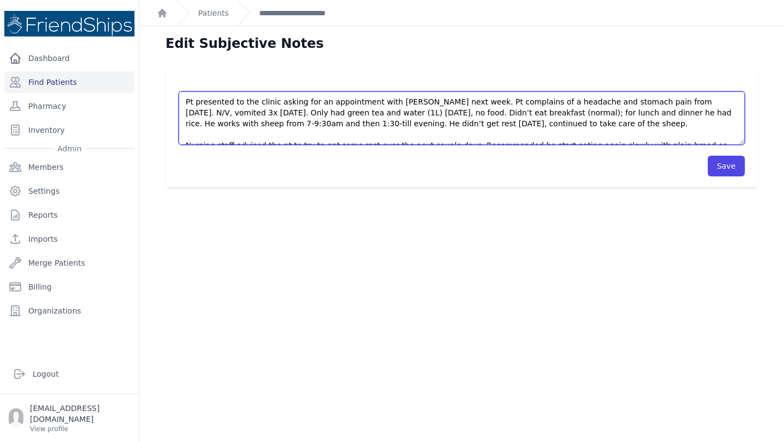
click at [352, 130] on textarea "Pt presented to the clinic asking for an appointment with Dr. Tolar next week. …" at bounding box center [462, 118] width 566 height 53
click at [554, 121] on textarea "Pt presented to the clinic asking for an appointment with Dr. Tolar next week. …" at bounding box center [462, 118] width 566 height 53
paste textarea "Pt typically gets 8hrs of sleep (9pm - 5am)."
click at [184, 135] on textarea "Pt presented to the clinic asking for an appointment with Dr. Tolar next week. …" at bounding box center [462, 118] width 566 height 53
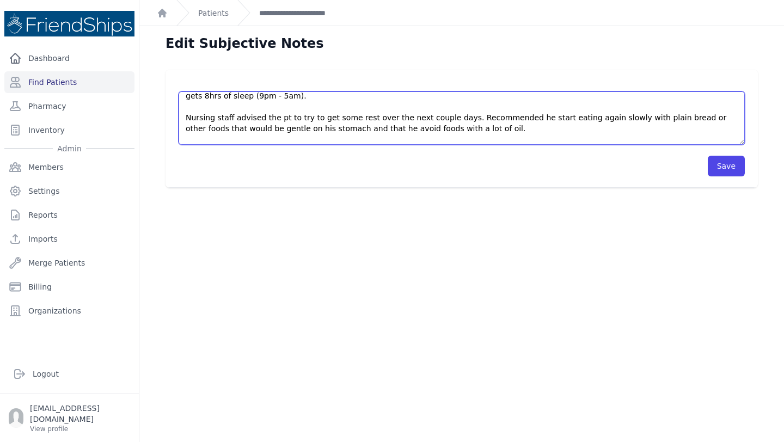
scroll to position [44, 0]
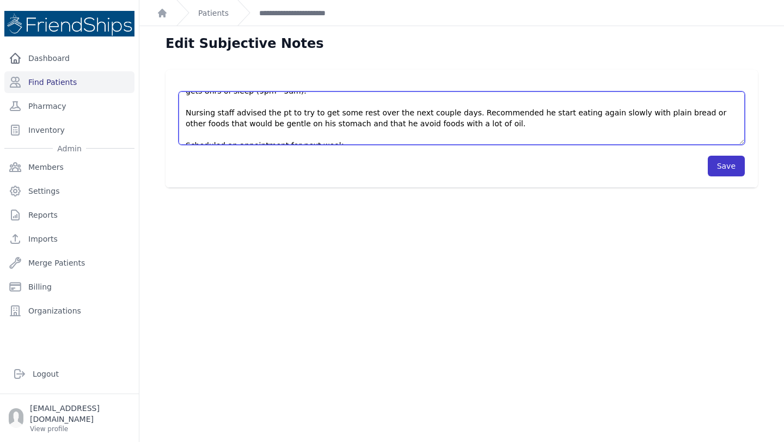
type textarea "Pt presented to the clinic asking for an appointment with Dr. Tolar next week. …"
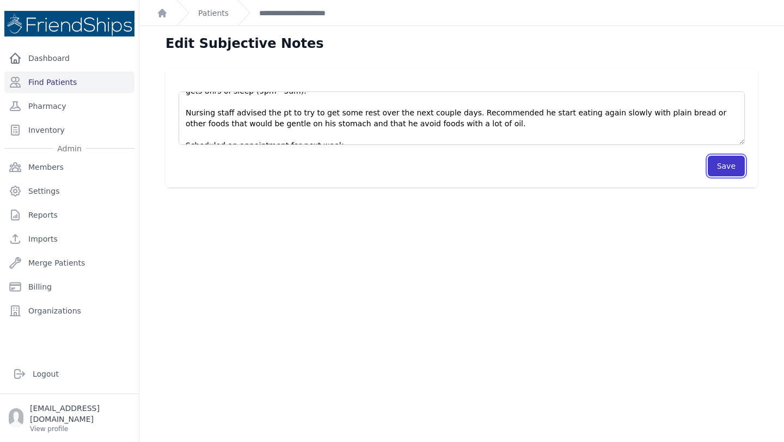
click at [730, 172] on button "Save" at bounding box center [726, 166] width 37 height 21
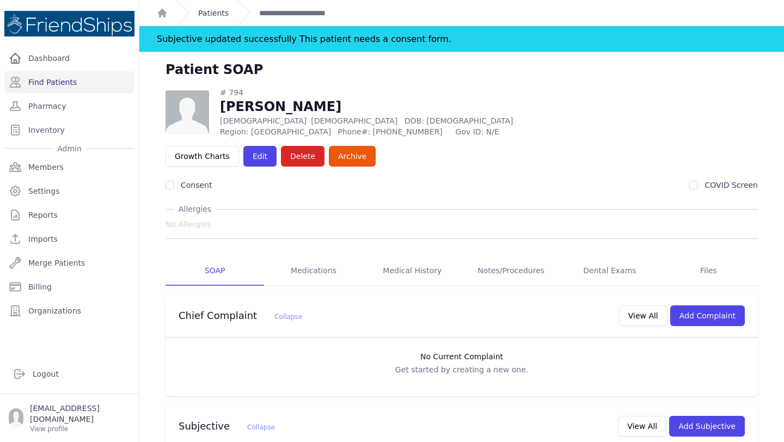
click at [216, 9] on link "Patients" at bounding box center [213, 13] width 31 height 11
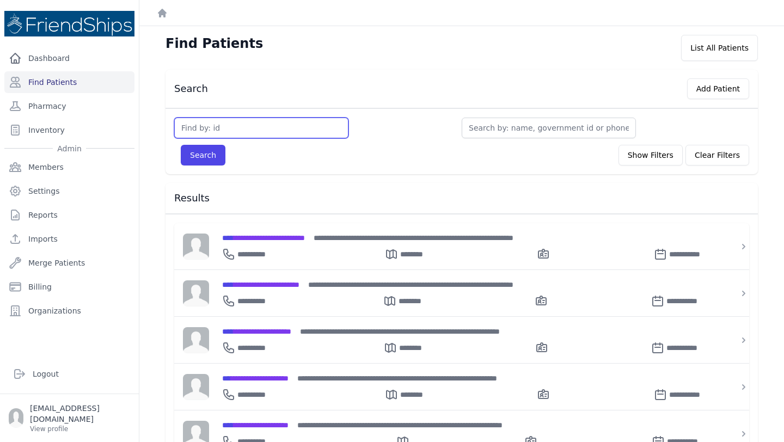
click at [238, 131] on input "text" at bounding box center [261, 128] width 174 height 21
type input "211"
click at [181, 145] on button "Search" at bounding box center [203, 155] width 45 height 21
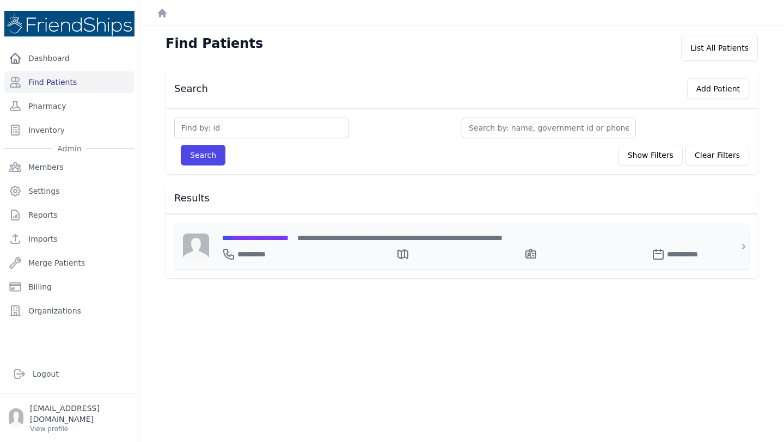
click at [263, 234] on span "**********" at bounding box center [255, 238] width 66 height 8
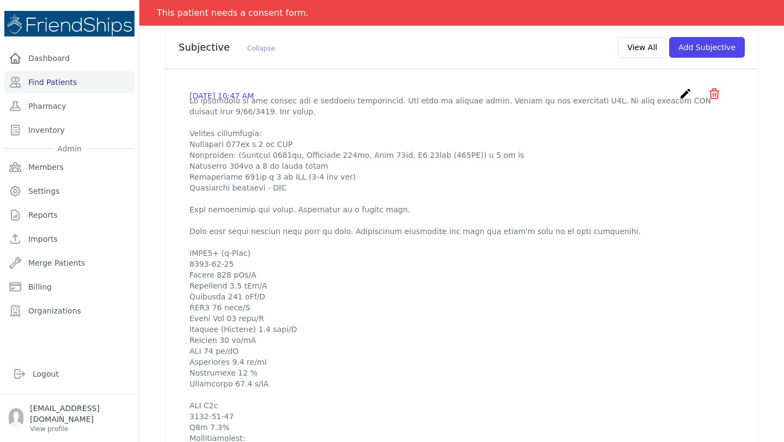
scroll to position [333, 0]
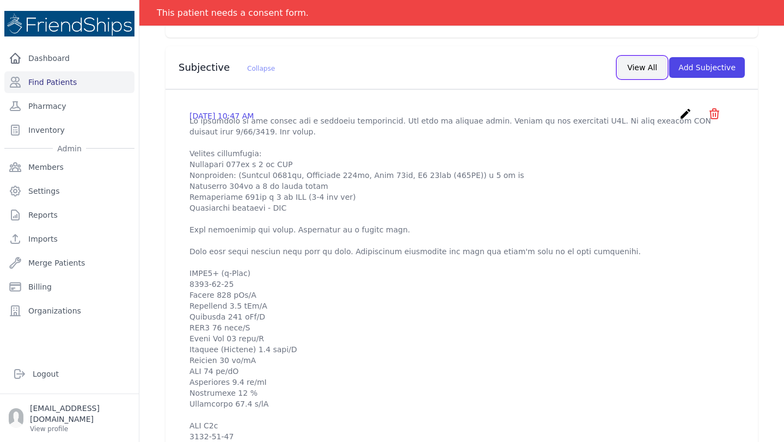
click at [646, 57] on button "View All" at bounding box center [642, 67] width 48 height 21
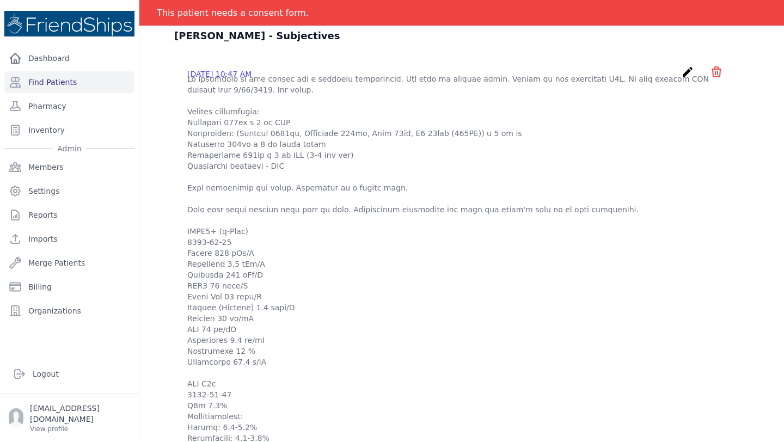
scroll to position [0, 0]
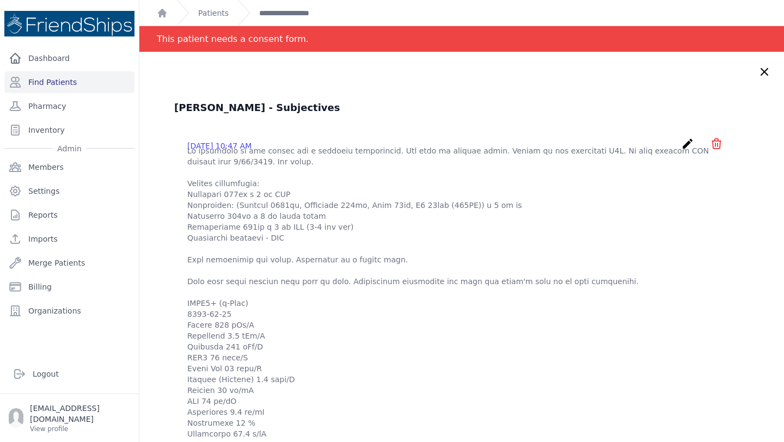
click at [761, 74] on icon at bounding box center [764, 71] width 13 height 13
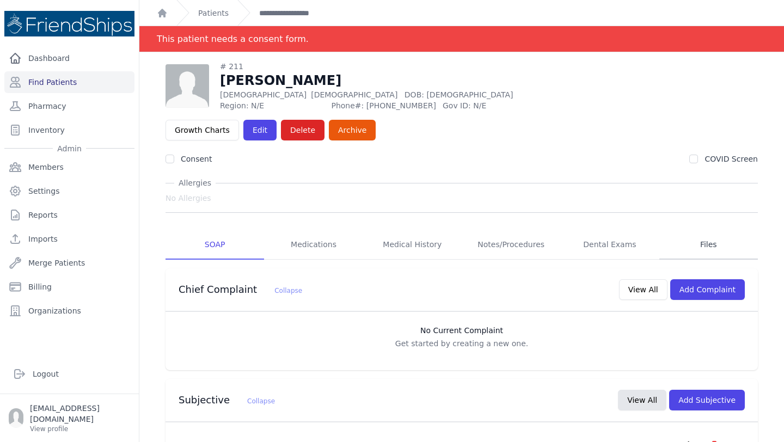
click at [721, 230] on link "Files" at bounding box center [709, 244] width 99 height 29
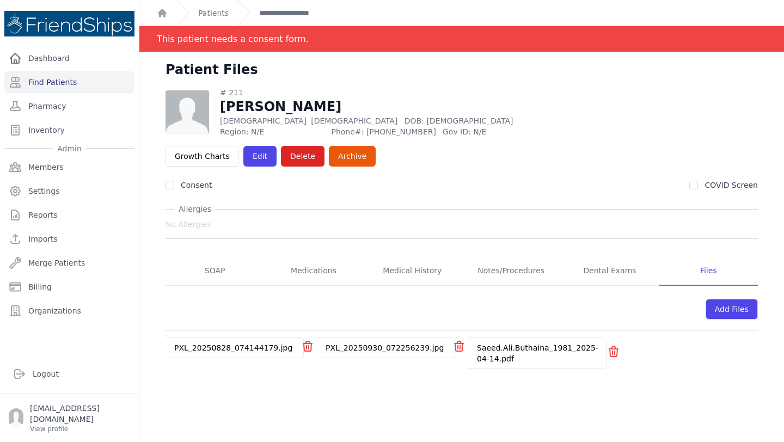
click at [228, 344] on link "PXL_20250828_074144179.jpg" at bounding box center [233, 348] width 118 height 9
click at [361, 344] on link "PXL_20250930_072256239.jpg" at bounding box center [385, 348] width 118 height 9
click at [519, 344] on link "Saeed.Ali.Buthaina_1981_2025-04-14.pdf" at bounding box center [537, 354] width 121 height 20
click at [345, 257] on link "Medications" at bounding box center [313, 271] width 99 height 29
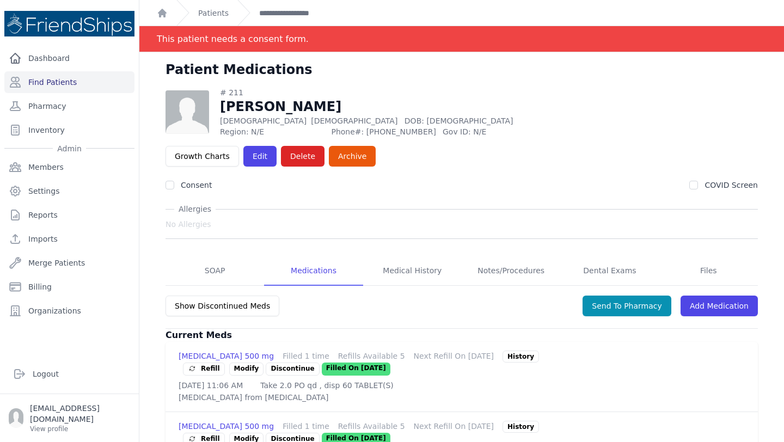
scroll to position [52, 0]
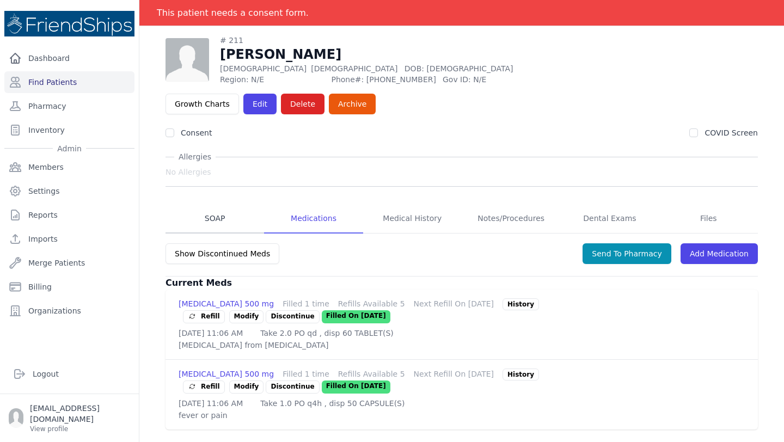
click at [212, 204] on link "SOAP" at bounding box center [215, 218] width 99 height 29
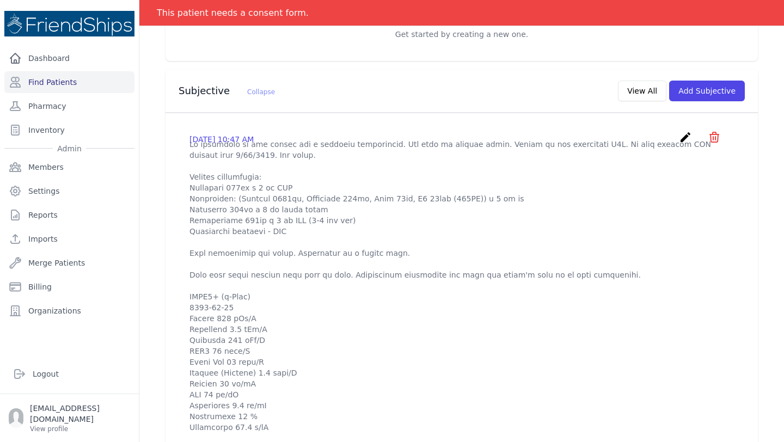
scroll to position [332, 0]
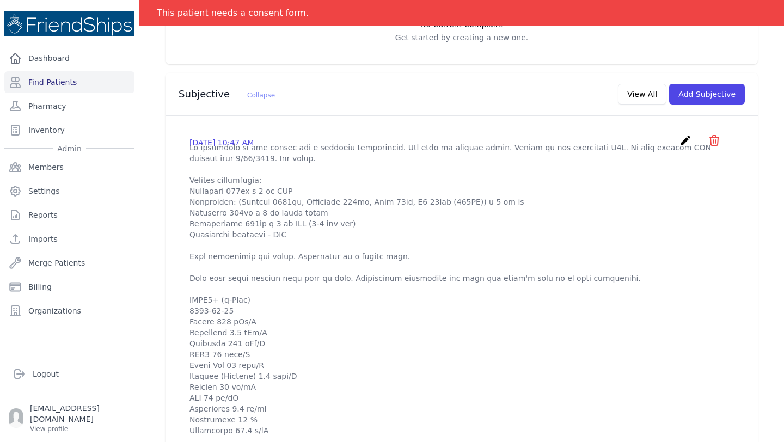
click at [686, 134] on icon "create" at bounding box center [685, 140] width 13 height 13
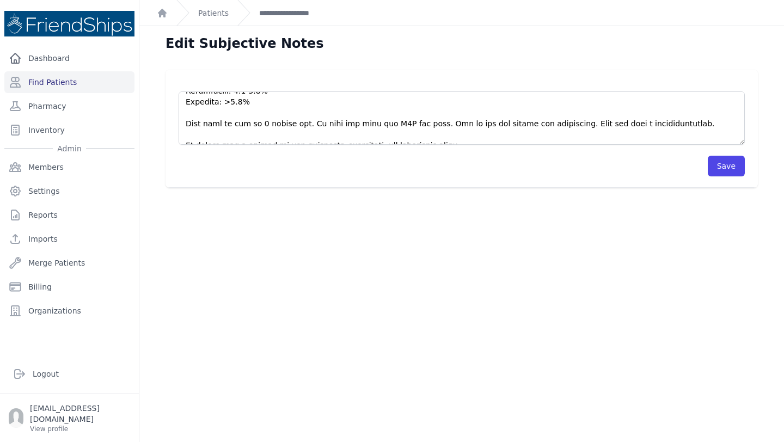
scroll to position [371, 0]
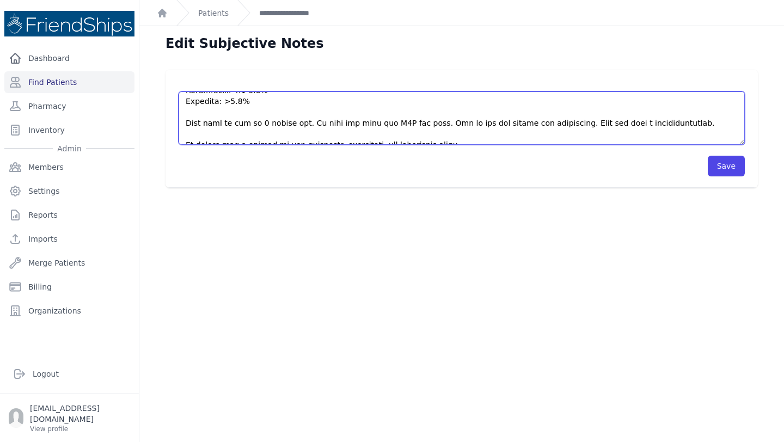
click at [249, 123] on textarea at bounding box center [462, 118] width 566 height 53
click at [350, 121] on textarea at bounding box center [462, 118] width 566 height 53
click at [491, 124] on textarea at bounding box center [462, 118] width 566 height 53
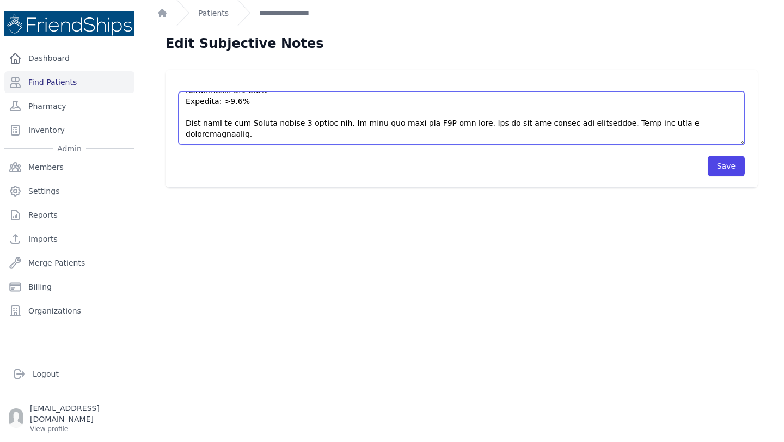
drag, startPoint x: 491, startPoint y: 124, endPoint x: 464, endPoint y: 124, distance: 27.8
click at [464, 124] on textarea at bounding box center [462, 118] width 566 height 53
click at [710, 124] on textarea at bounding box center [462, 118] width 566 height 53
click at [596, 124] on textarea at bounding box center [462, 118] width 566 height 53
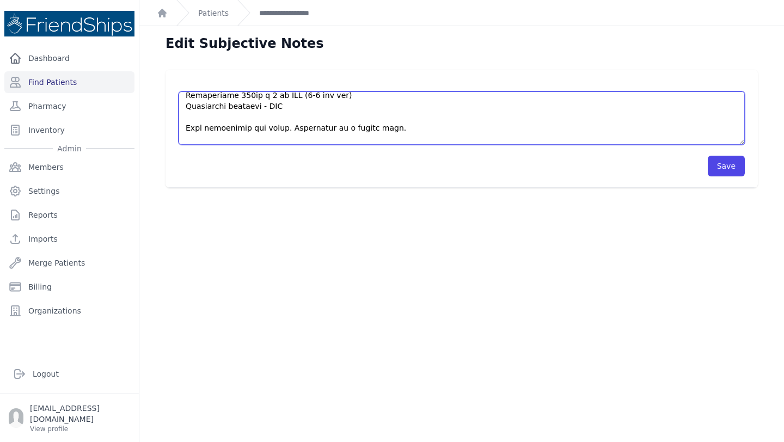
scroll to position [81, 0]
click at [223, 130] on textarea at bounding box center [462, 118] width 566 height 53
type textarea "Pt presented to the clinic for a followup appointment. Was seen by nursing staf…"
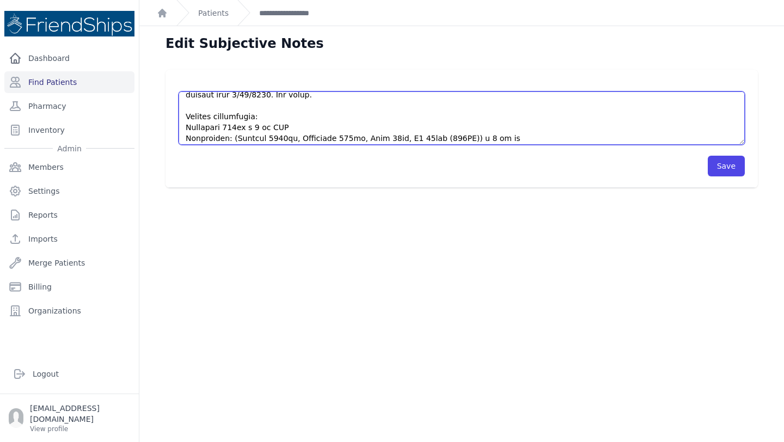
scroll to position [0, 0]
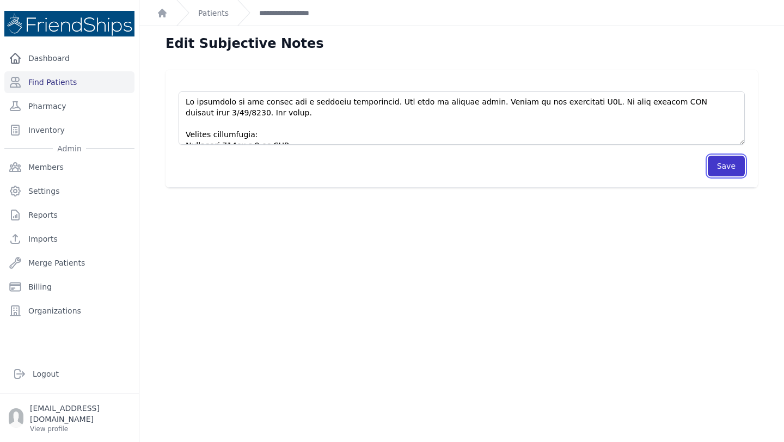
click at [727, 166] on button "Save" at bounding box center [726, 166] width 37 height 21
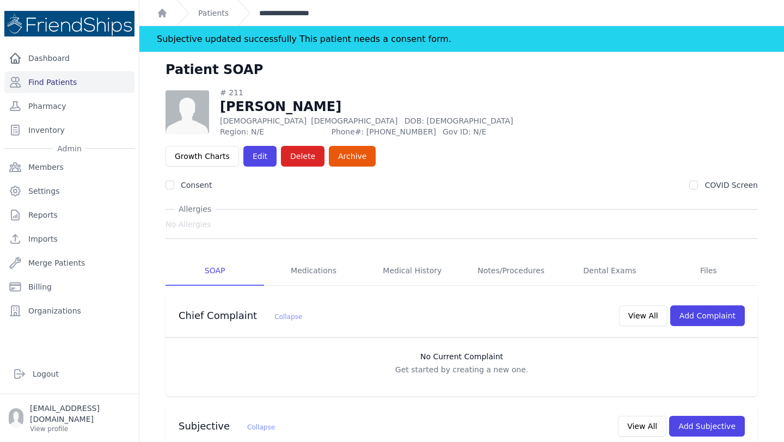
click at [275, 10] on link "**********" at bounding box center [292, 13] width 67 height 11
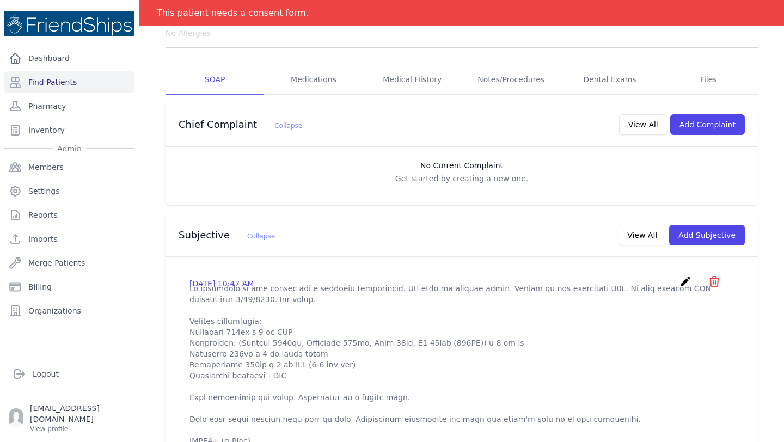
scroll to position [144, 0]
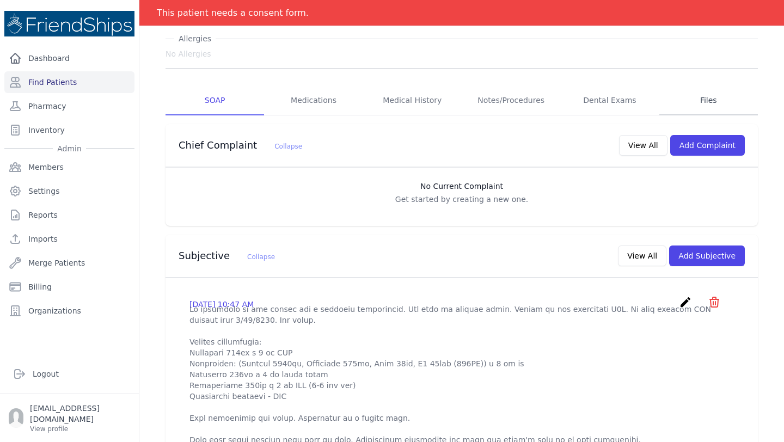
click at [703, 86] on link "Files" at bounding box center [709, 100] width 99 height 29
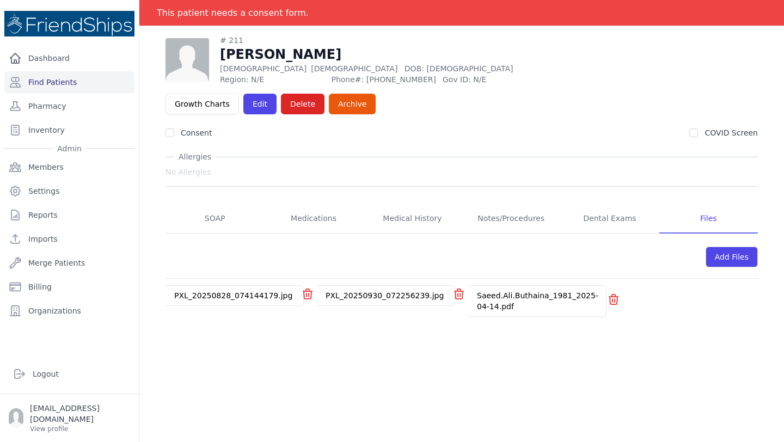
scroll to position [52, 0]
click at [498, 291] on link "Saeed.Ali.Buthaina_1981_2025-04-14.pdf" at bounding box center [537, 301] width 121 height 20
click at [237, 291] on link "PXL_20250828_074144179.jpg" at bounding box center [233, 295] width 118 height 9
click at [370, 286] on div "PXL_20250930_072256239.jpg" at bounding box center [385, 296] width 136 height 20
click at [369, 291] on link "PXL_20250930_072256239.jpg" at bounding box center [385, 295] width 118 height 9
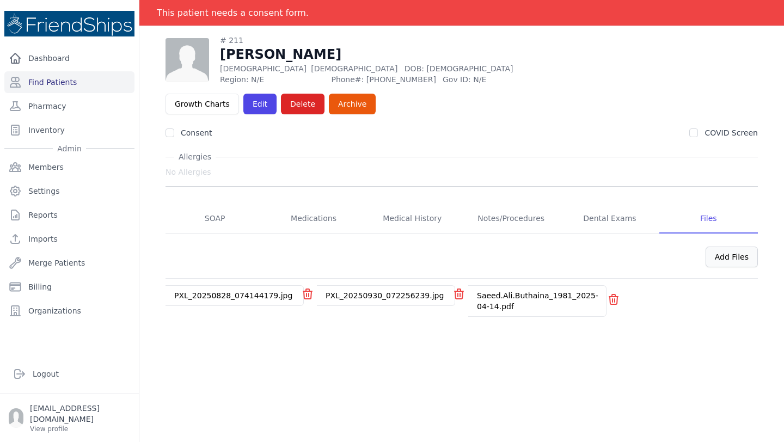
click at [727, 247] on div "Add Files" at bounding box center [732, 257] width 52 height 21
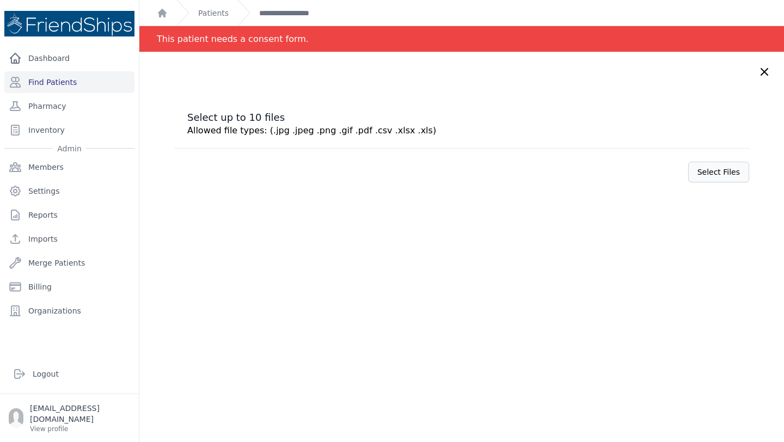
click at [720, 169] on label "Select Files" at bounding box center [718, 172] width 61 height 21
click at [0, 0] on input "Select Files" at bounding box center [0, 0] width 0 height 0
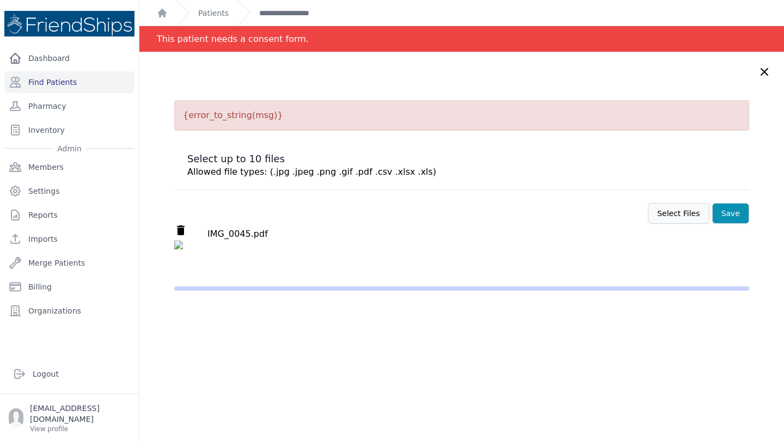
click at [699, 211] on label "Select Files" at bounding box center [678, 213] width 61 height 21
click at [0, 0] on input "Select Files" at bounding box center [0, 0] width 0 height 0
click at [723, 210] on button "Save" at bounding box center [730, 213] width 37 height 21
click at [725, 212] on button "Save" at bounding box center [730, 213] width 37 height 21
click at [216, 226] on div "delete IMG_0045.pdf" at bounding box center [461, 232] width 575 height 17
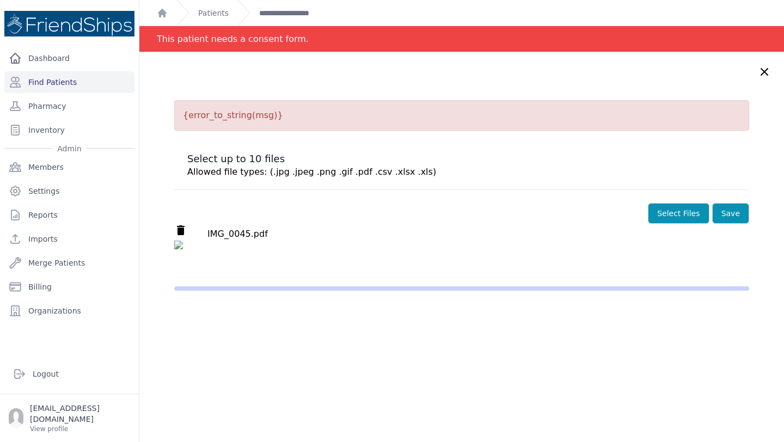
click at [176, 228] on icon "delete" at bounding box center [180, 230] width 13 height 13
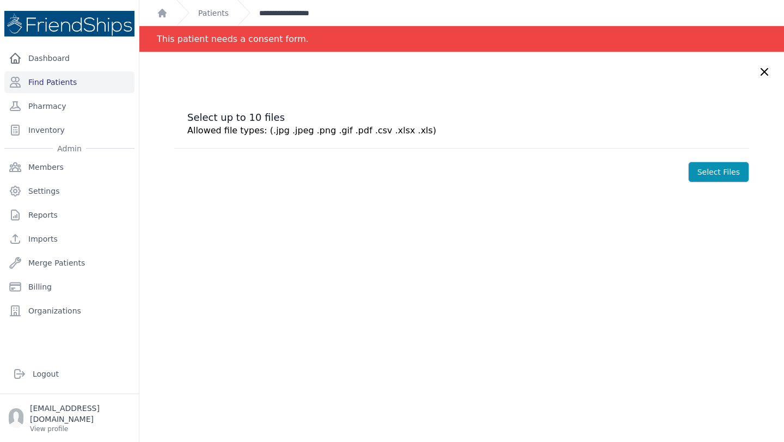
click at [277, 12] on link "**********" at bounding box center [292, 13] width 67 height 11
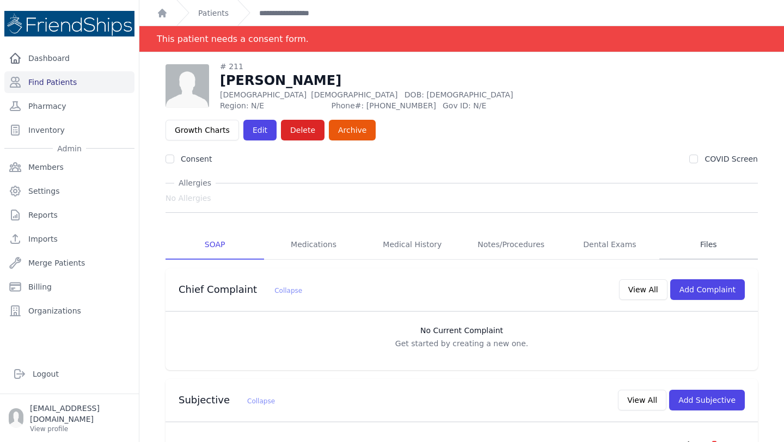
click at [722, 230] on link "Files" at bounding box center [709, 244] width 99 height 29
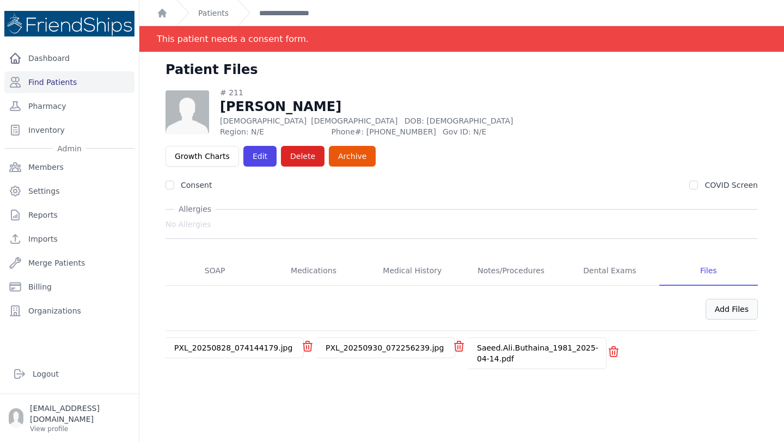
click at [723, 299] on div "Add Files" at bounding box center [732, 309] width 52 height 21
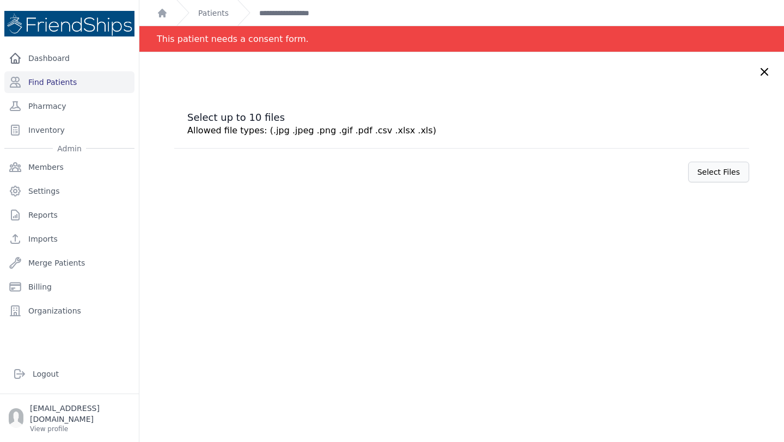
click at [701, 167] on label "Select Files" at bounding box center [718, 172] width 61 height 21
click at [0, 0] on input "Select Files" at bounding box center [0, 0] width 0 height 0
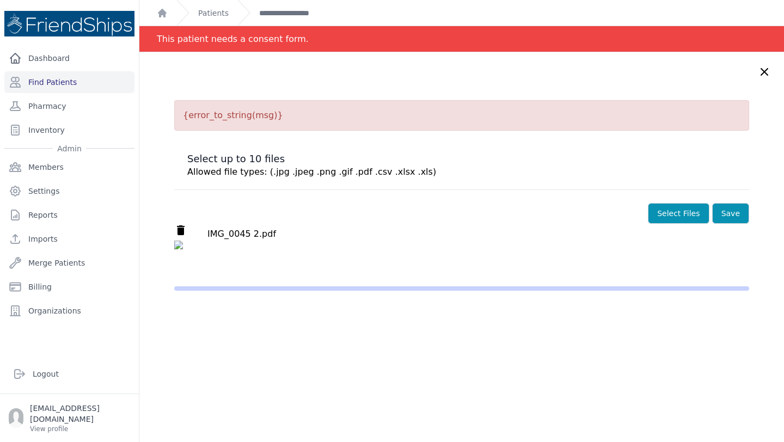
click at [232, 121] on p "{error_to_string(msg)}" at bounding box center [461, 115] width 575 height 31
click at [230, 118] on p "{error_to_string(msg)}" at bounding box center [461, 115] width 575 height 31
copy div "{error_to_string(msg)}"
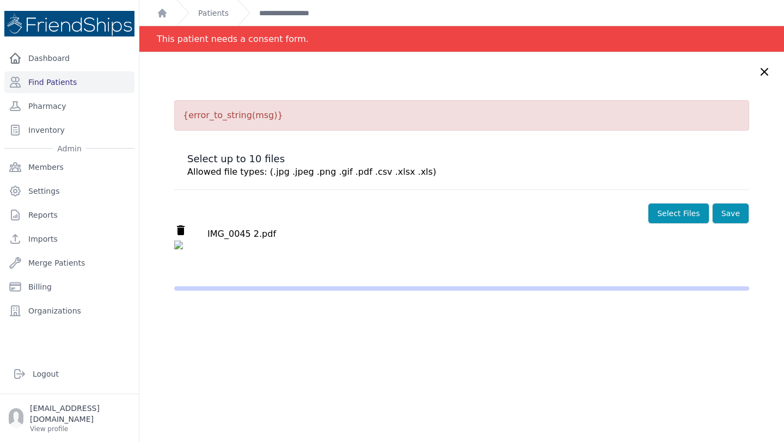
click at [766, 72] on icon at bounding box center [764, 71] width 13 height 13
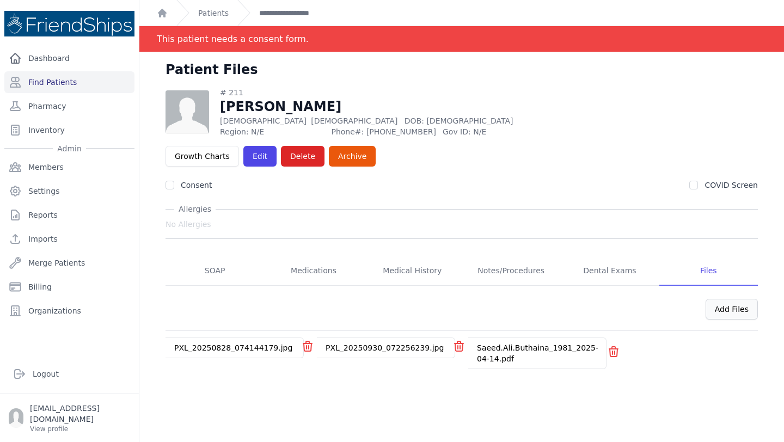
click at [740, 299] on div "Add Files" at bounding box center [732, 309] width 52 height 21
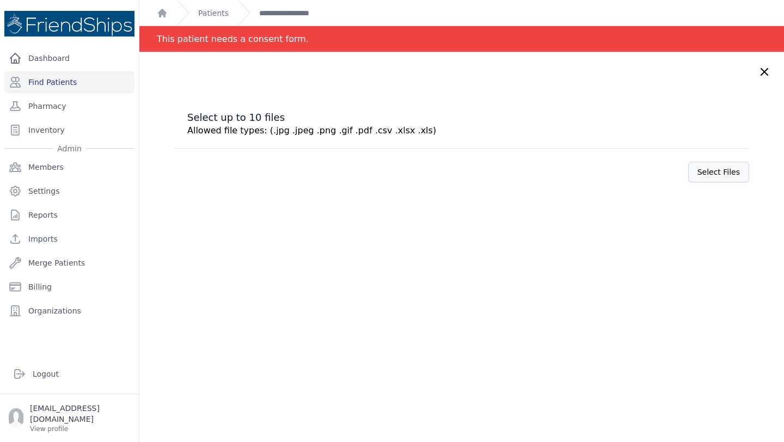
click at [711, 174] on label "Select Files" at bounding box center [718, 172] width 61 height 21
click at [0, 0] on input "Select Files" at bounding box center [0, 0] width 0 height 0
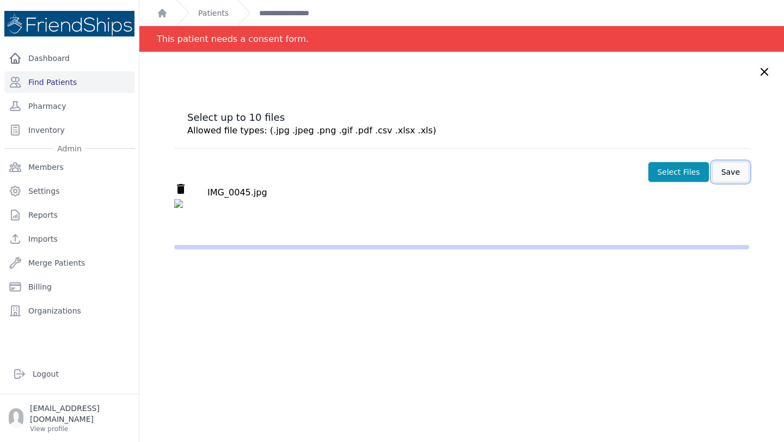
click at [732, 176] on button "Save" at bounding box center [730, 172] width 37 height 21
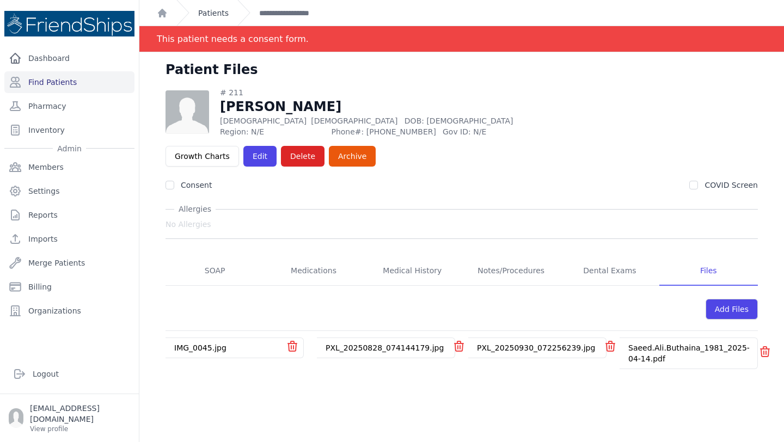
click at [226, 8] on link "Patients" at bounding box center [213, 13] width 31 height 11
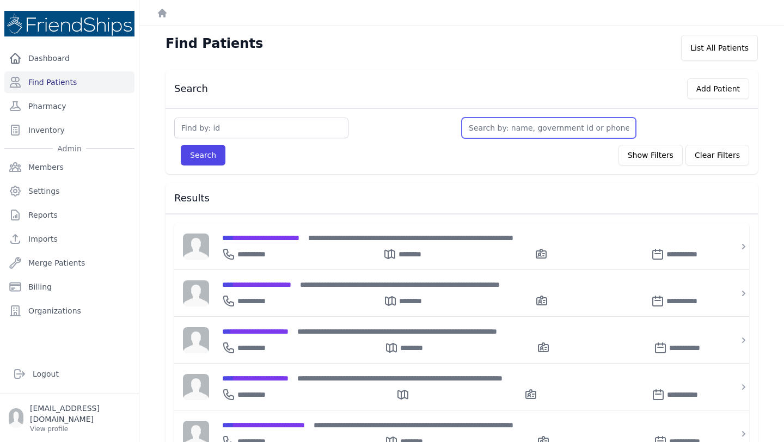
click at [510, 135] on input "text" at bounding box center [549, 128] width 174 height 21
type input "moh"
type input "moham"
type input "mohame"
type input "mohamed"
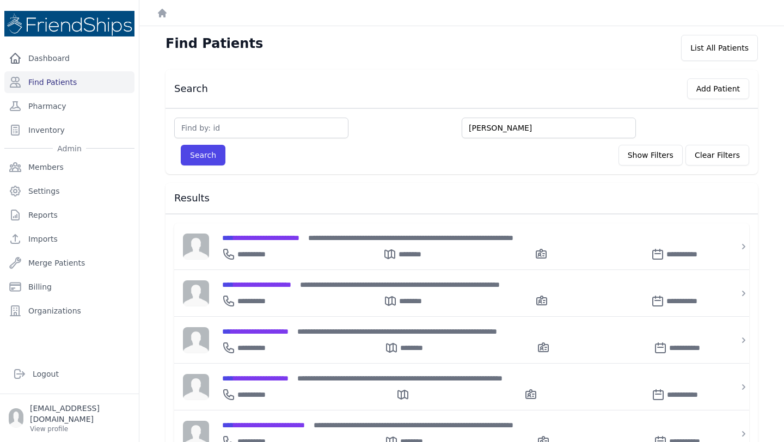
type input "mohamed"
type input "mohamed n"
type input "mohamed nou"
type input "mohamed nour"
click at [181, 145] on button "Search" at bounding box center [203, 155] width 45 height 21
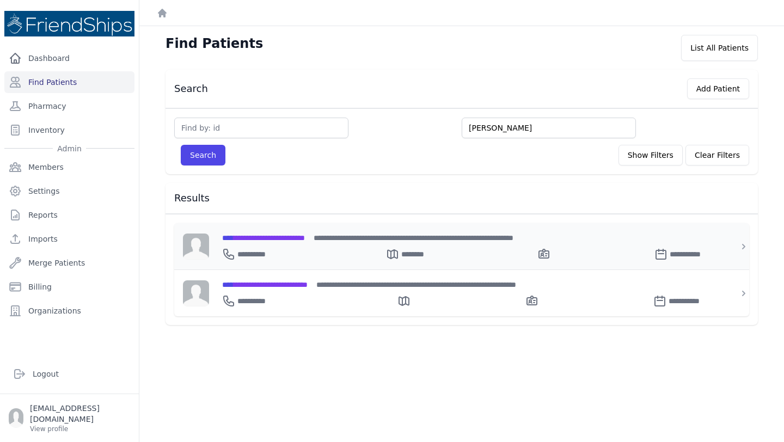
click at [324, 242] on div "**********" at bounding box center [468, 237] width 492 height 11
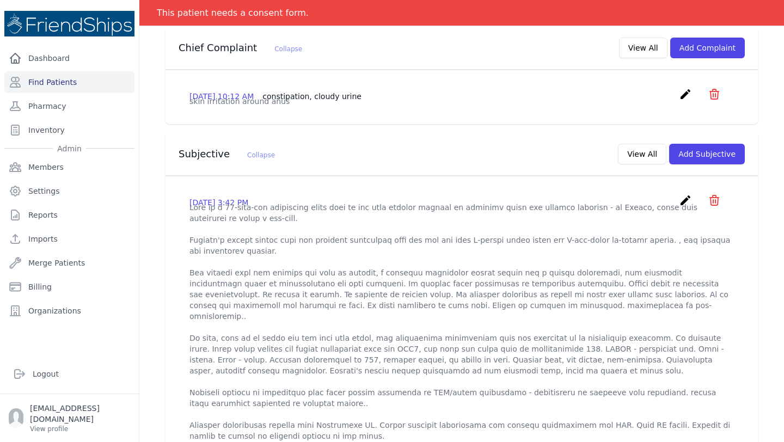
scroll to position [235, 0]
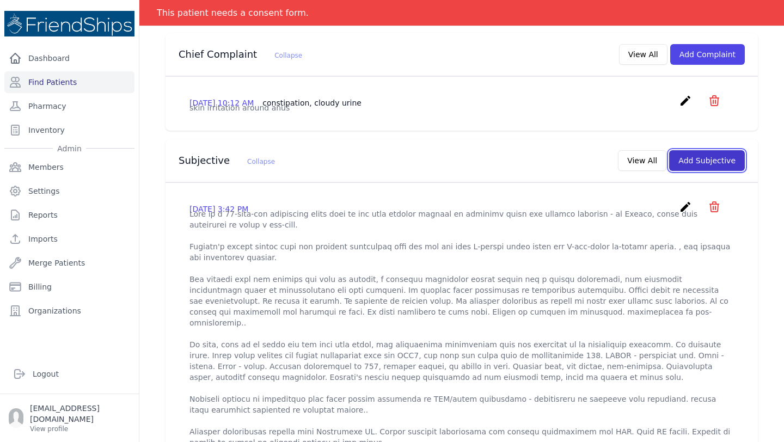
click at [704, 150] on button "Add Subjective" at bounding box center [707, 160] width 76 height 21
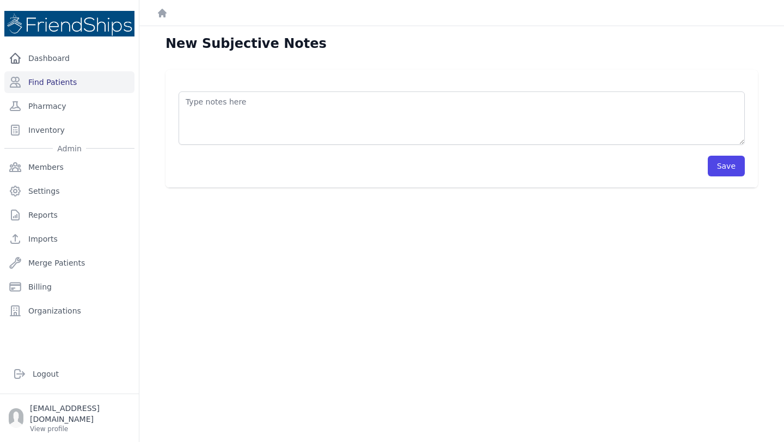
click at [504, 87] on div at bounding box center [462, 113] width 566 height 64
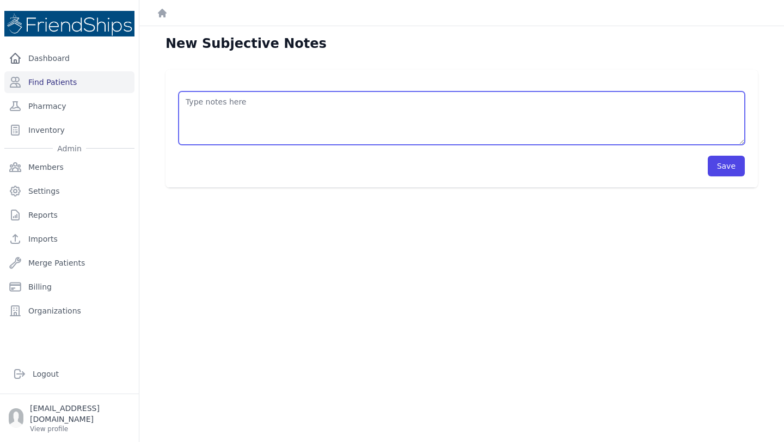
click at [503, 94] on textarea at bounding box center [462, 118] width 566 height 53
click at [413, 102] on textarea "Pt's mother presented to the clinic today requesting refills of clotimazole and…" at bounding box center [462, 118] width 566 height 53
click at [475, 105] on textarea "Pt's mother presented to the clinic today requesting refills of clotrimazole an…" at bounding box center [462, 118] width 566 height 53
click at [493, 104] on textarea "Pt's mother presented to the clinic today requesting refills of clotrimazole an…" at bounding box center [462, 118] width 566 height 53
click at [448, 101] on textarea "Pt's mother presented to the clinic today requesting refills of clotrimazole an…" at bounding box center [462, 118] width 566 height 53
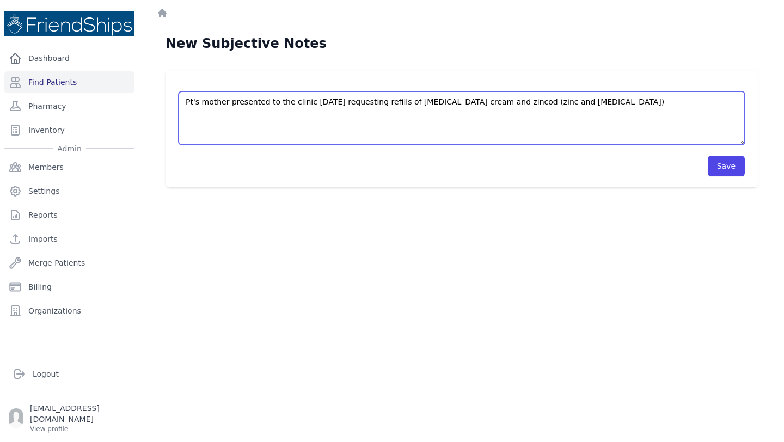
click at [509, 102] on textarea "Pt's mother presented to the clinic today requesting refills of clotrimazole cr…" at bounding box center [462, 118] width 566 height 53
click at [603, 101] on textarea "Pt's mother presented to the clinic today requesting refills of clotrimazole cr…" at bounding box center [462, 118] width 566 height 53
type textarea "Pt's mother presented to the clinic today requesting refills of clotrimazole cr…"
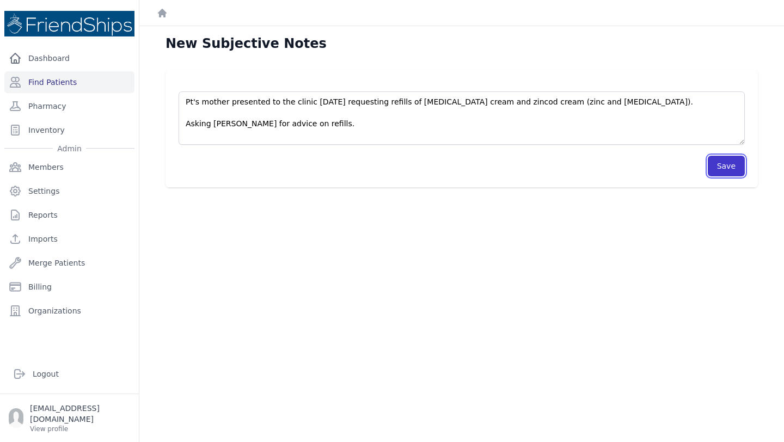
click at [740, 163] on button "Save" at bounding box center [726, 166] width 37 height 21
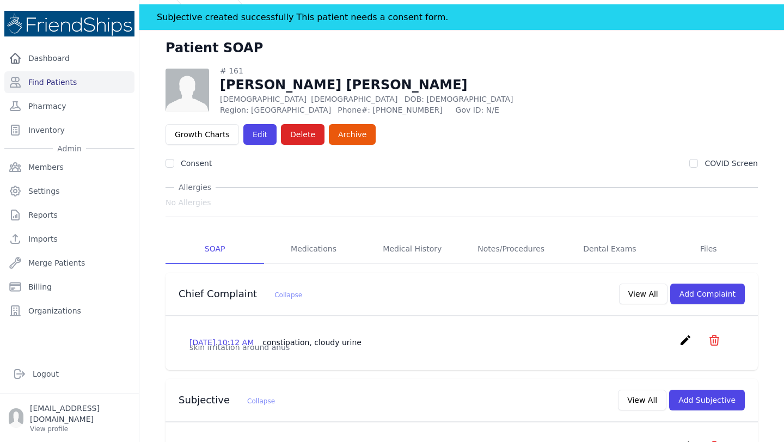
scroll to position [26, 0]
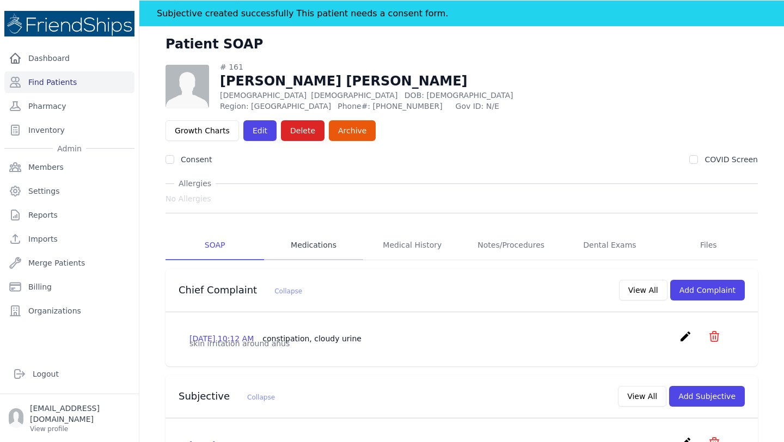
click at [317, 231] on link "Medications" at bounding box center [313, 245] width 99 height 29
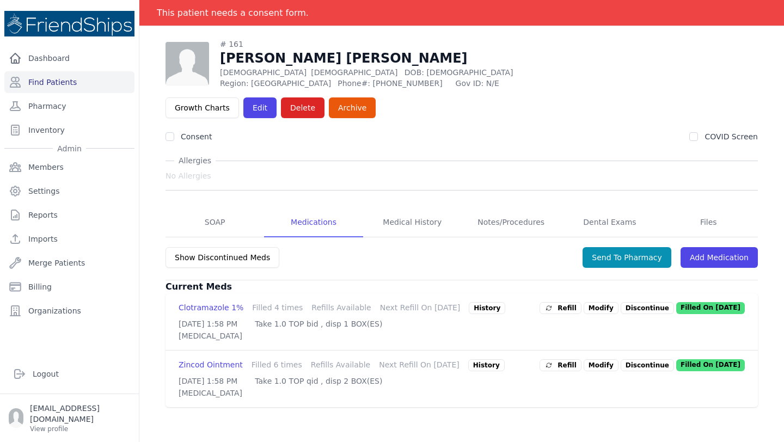
scroll to position [52, 0]
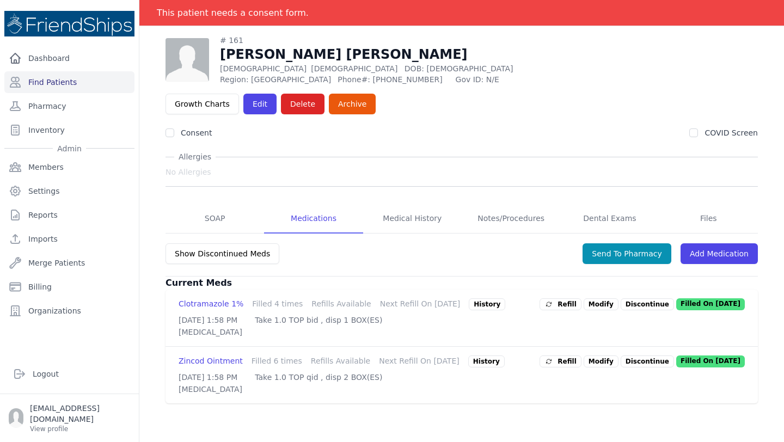
click at [488, 298] on div "History" at bounding box center [487, 304] width 36 height 12
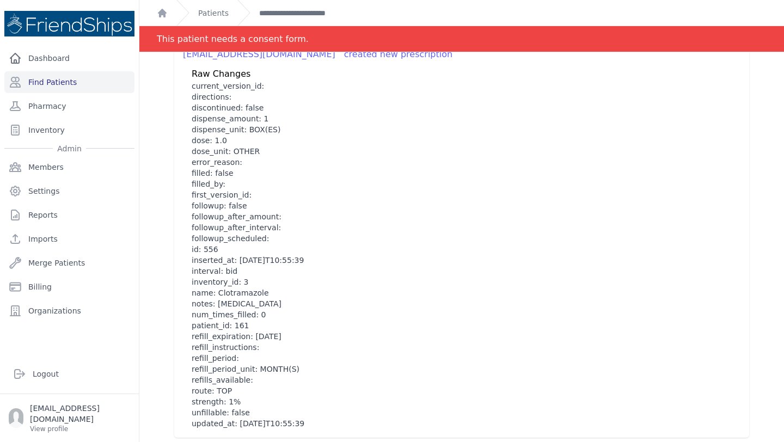
scroll to position [738, 0]
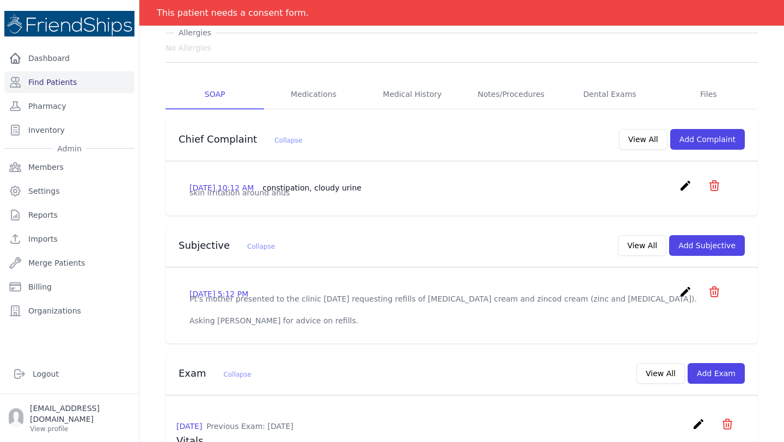
scroll to position [149, 0]
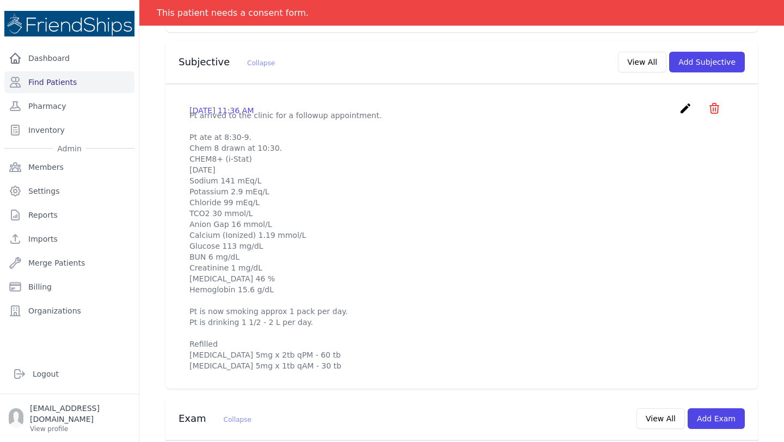
scroll to position [343, 0]
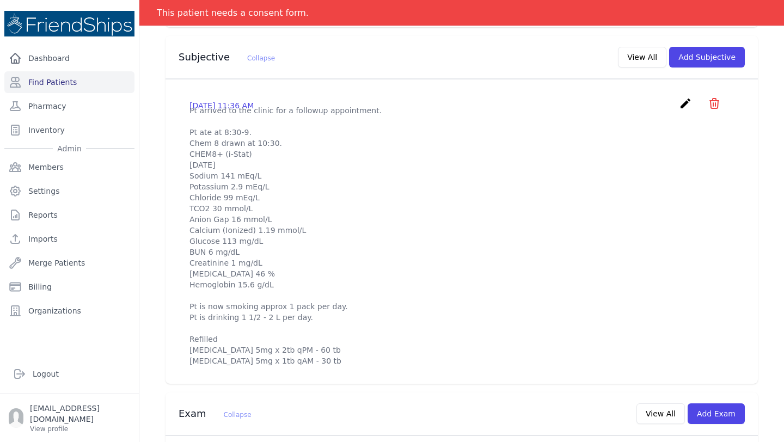
click at [687, 97] on icon "create" at bounding box center [685, 103] width 13 height 13
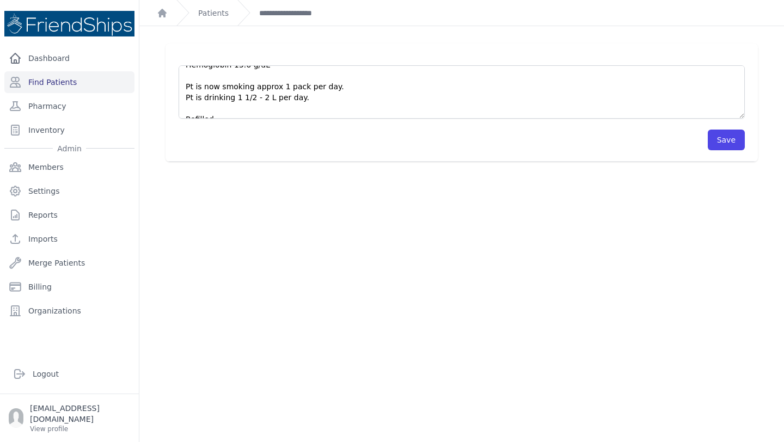
scroll to position [187, 0]
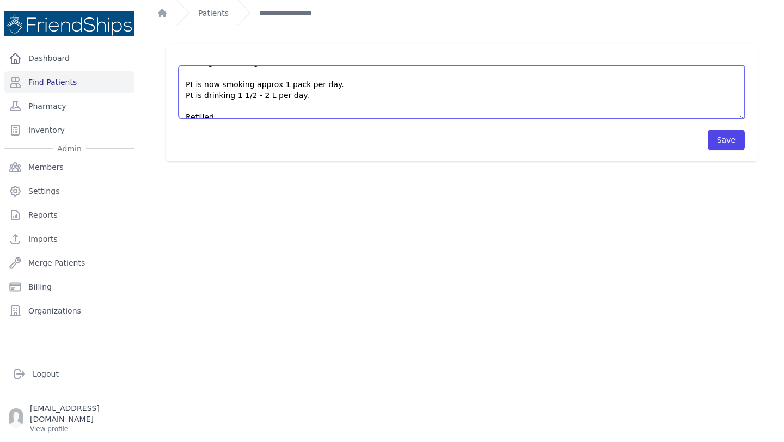
click at [210, 81] on textarea "Pt arrived to the clinic for a followup appointment. Pt ate at 8:30-9. Chem 8 d…" at bounding box center [462, 91] width 566 height 53
click at [322, 86] on textarea "Pt arrived to the clinic for a followup appointment. Pt ate at 8:30-9. Chem 8 d…" at bounding box center [462, 91] width 566 height 53
click at [348, 88] on textarea "Pt arrived to the clinic for a followup appointment. Pt ate at 8:30-9. Chem 8 d…" at bounding box center [462, 91] width 566 height 53
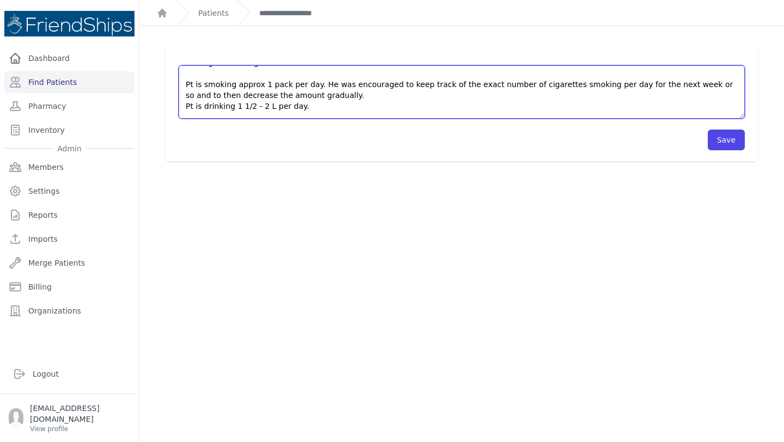
click at [337, 106] on textarea "Pt arrived to the clinic for a followup appointment. Pt ate at 8:30-9. Chem 8 d…" at bounding box center [462, 91] width 566 height 53
click at [353, 107] on textarea "Pt arrived to the clinic for a followup appointment. Pt ate at 8:30-9. Chem 8 d…" at bounding box center [462, 91] width 566 height 53
click at [392, 105] on textarea "Pt arrived to the clinic for a followup appointment. Pt ate at 8:30-9. Chem 8 d…" at bounding box center [462, 91] width 566 height 53
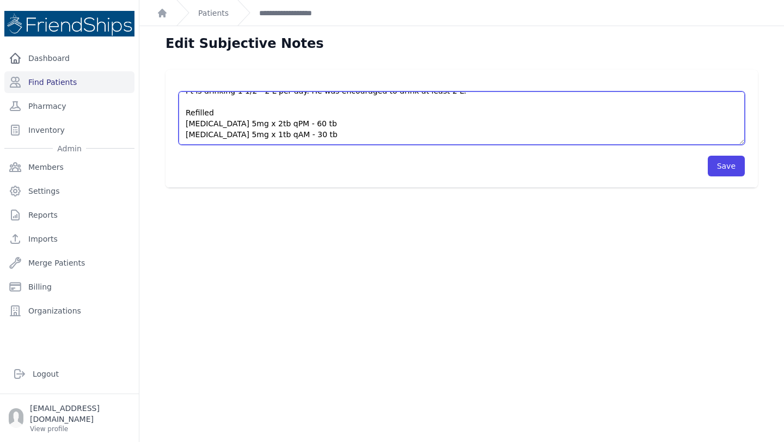
scroll to position [229, 0]
click at [334, 133] on textarea "Pt arrived to the clinic for a followup appointment. Pt ate at 8:30-9. Chem 8 d…" at bounding box center [462, 118] width 566 height 53
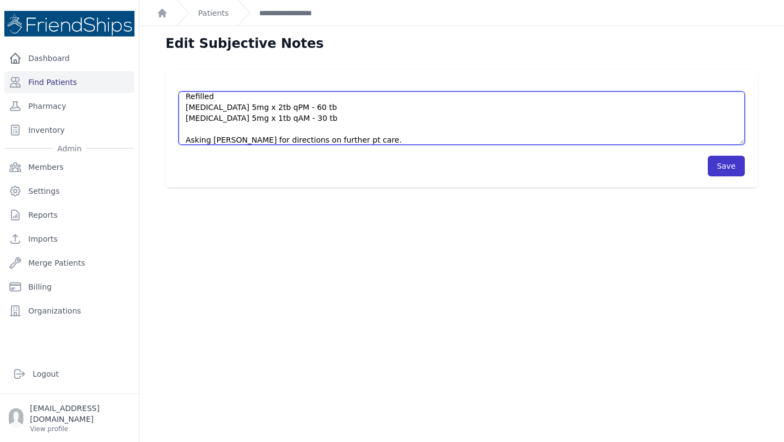
type textarea "Pt arrived to the clinic for a followup appointment. Pt ate at 8:30-9. Chem 8 d…"
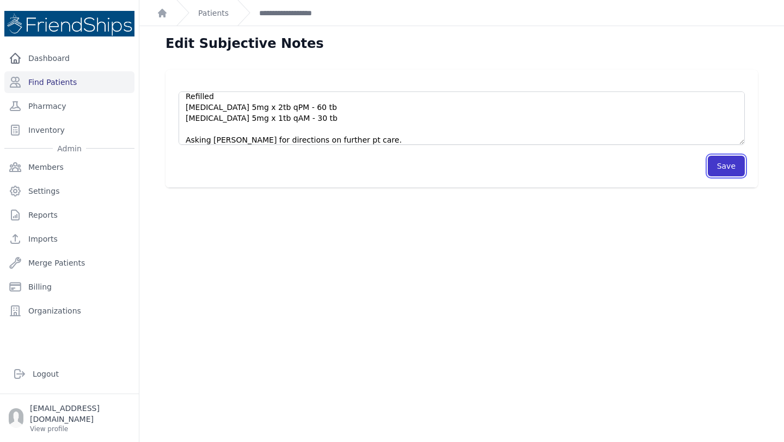
click at [726, 166] on button "Save" at bounding box center [726, 166] width 37 height 21
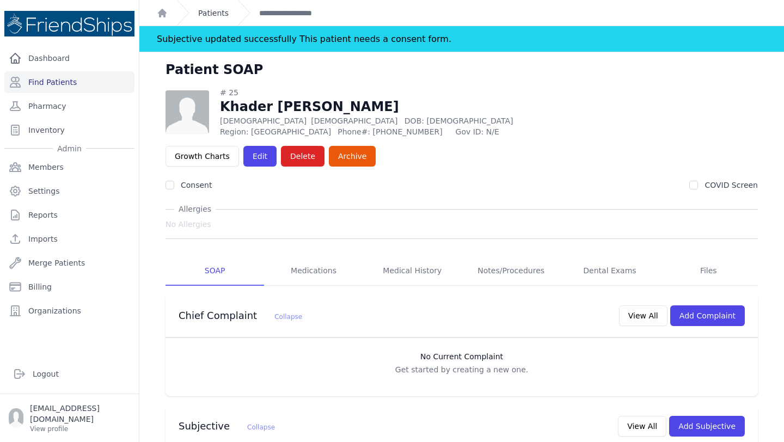
click at [205, 8] on link "Patients" at bounding box center [213, 13] width 31 height 11
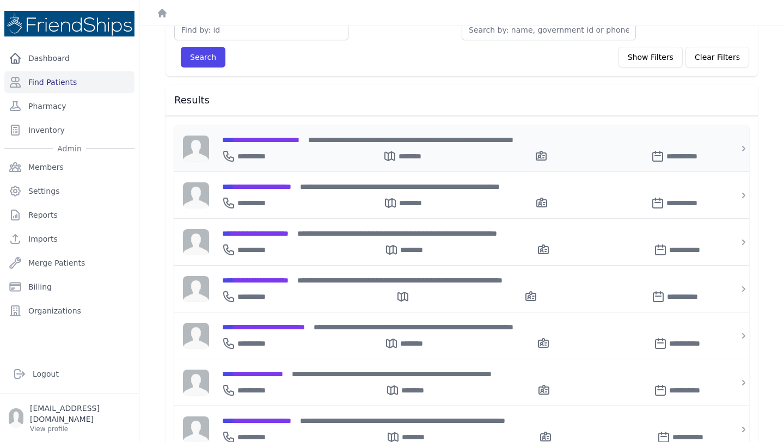
scroll to position [99, 0]
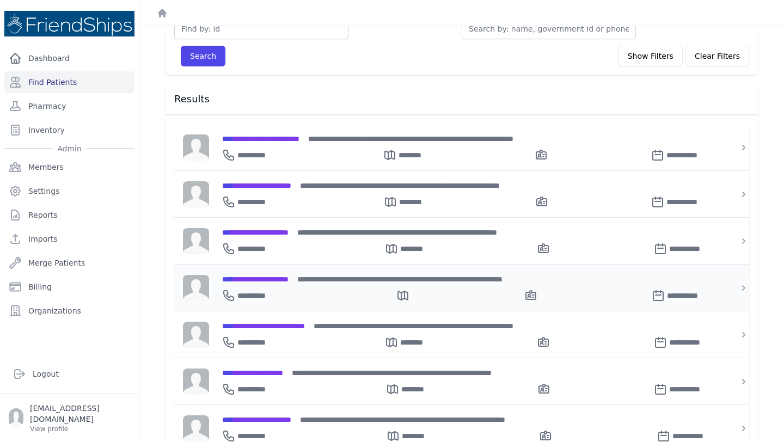
click at [285, 276] on span "**********" at bounding box center [255, 280] width 66 height 8
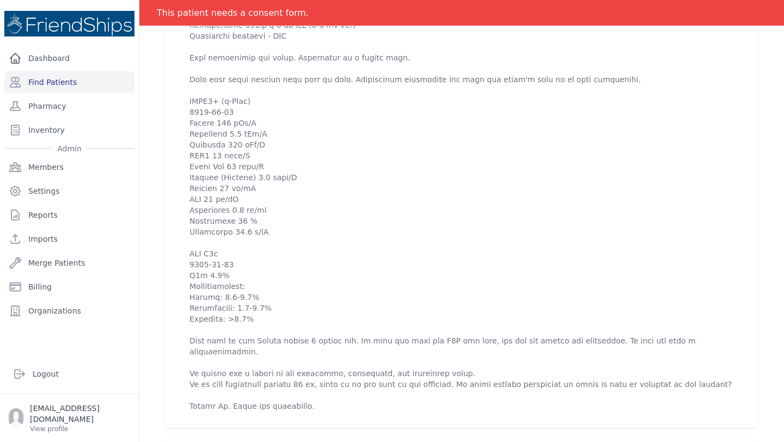
scroll to position [505, 0]
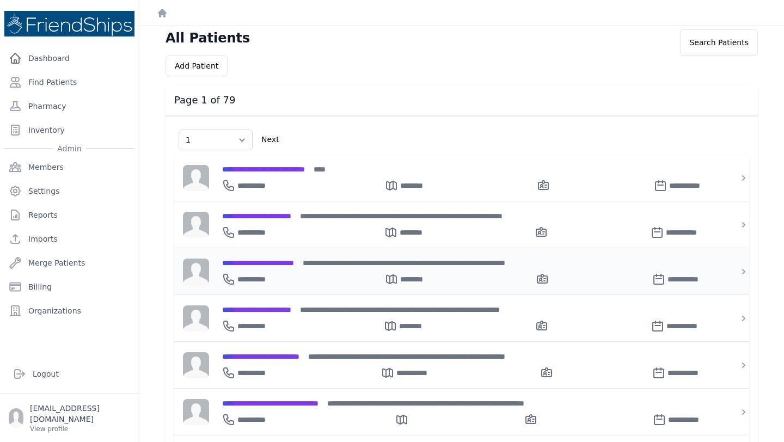
scroll to position [10, 0]
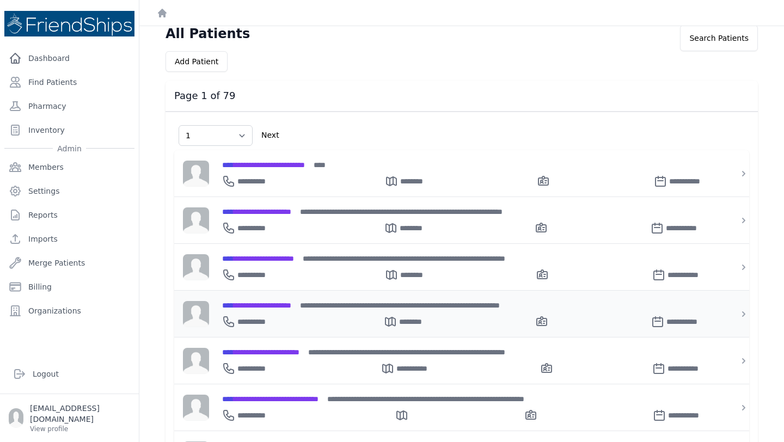
click at [301, 311] on div "**********" at bounding box center [468, 319] width 492 height 17
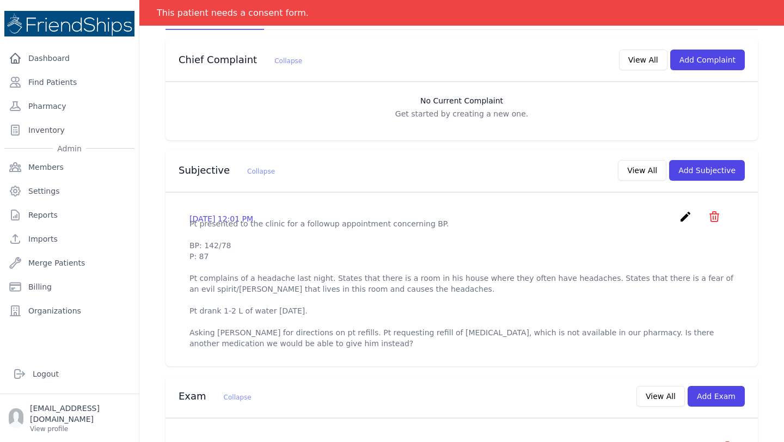
scroll to position [247, 0]
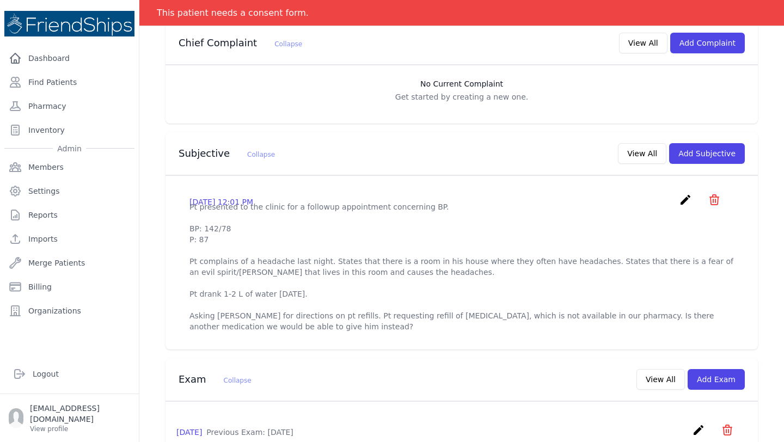
click at [682, 193] on icon "create" at bounding box center [685, 199] width 13 height 13
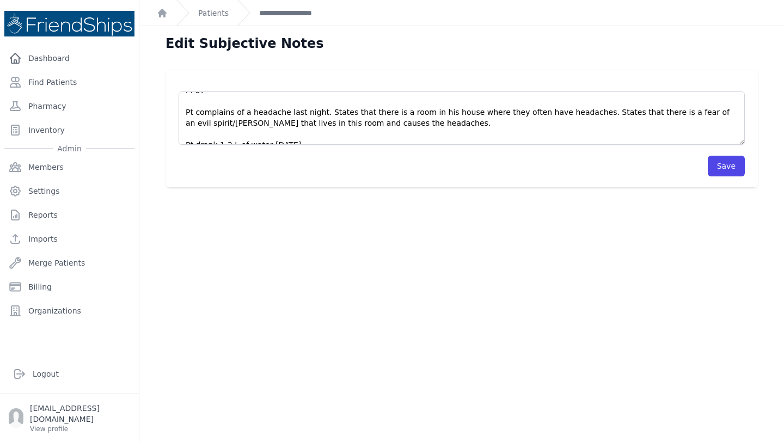
scroll to position [45, 0]
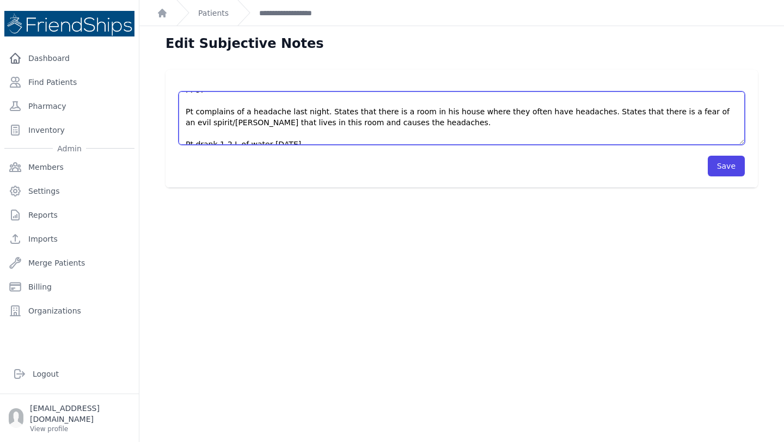
click at [490, 112] on textarea "Pt presented to the clinic for a followup appointment concerning BP. BP: 142/78…" at bounding box center [462, 118] width 566 height 53
click at [593, 112] on textarea "Pt presented to the clinic for a followup appointment concerning BP. BP: 142/78…" at bounding box center [462, 118] width 566 height 53
click at [517, 126] on textarea "Pt presented to the clinic for a followup appointment concerning BP. BP: 142/78…" at bounding box center [462, 118] width 566 height 53
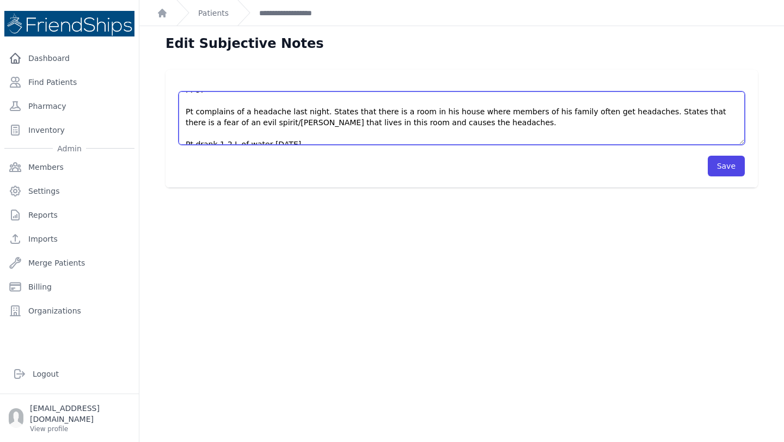
click at [237, 124] on textarea "Pt presented to the clinic for a followup appointment concerning BP. BP: 142/78…" at bounding box center [462, 118] width 566 height 53
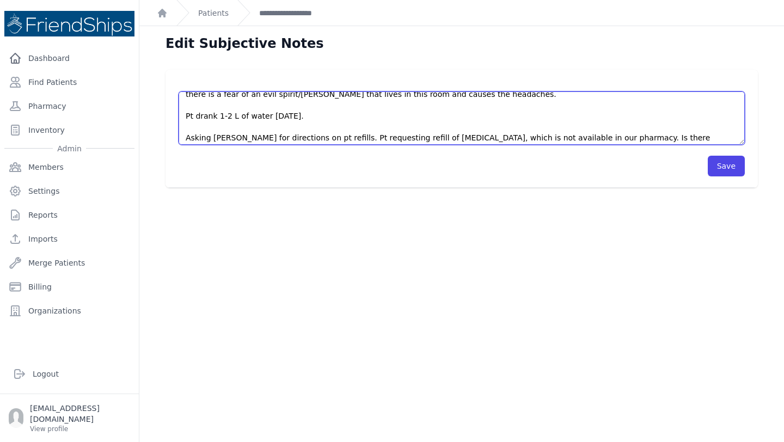
scroll to position [87, 0]
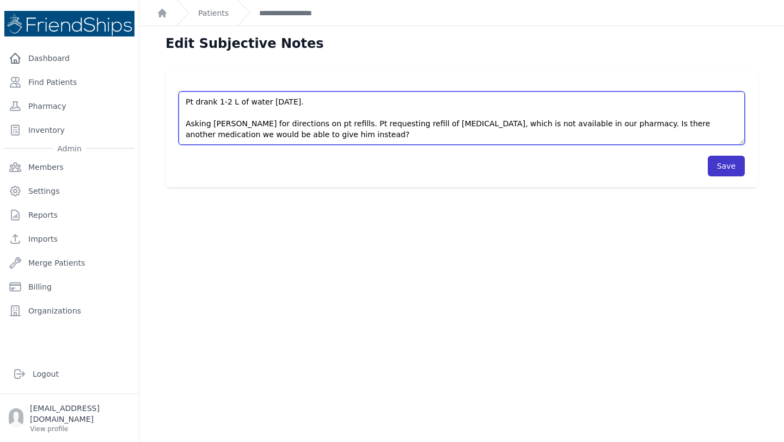
type textarea "Pt presented to the clinic for a followup appointment concerning BP. BP: 142/78…"
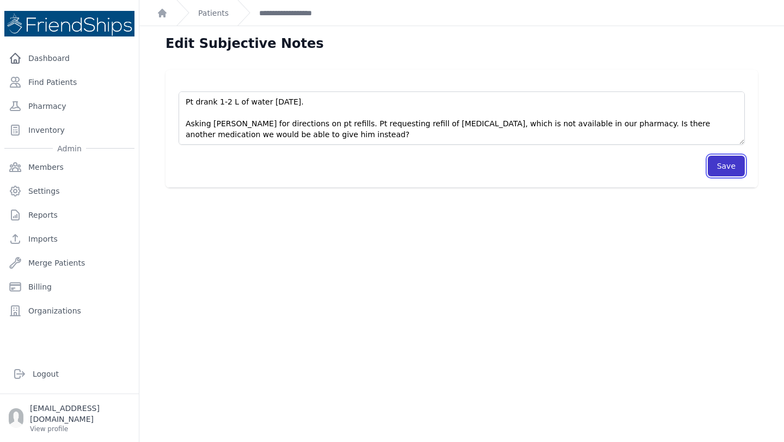
click at [721, 167] on button "Save" at bounding box center [726, 166] width 37 height 21
